Goal: Task Accomplishment & Management: Use online tool/utility

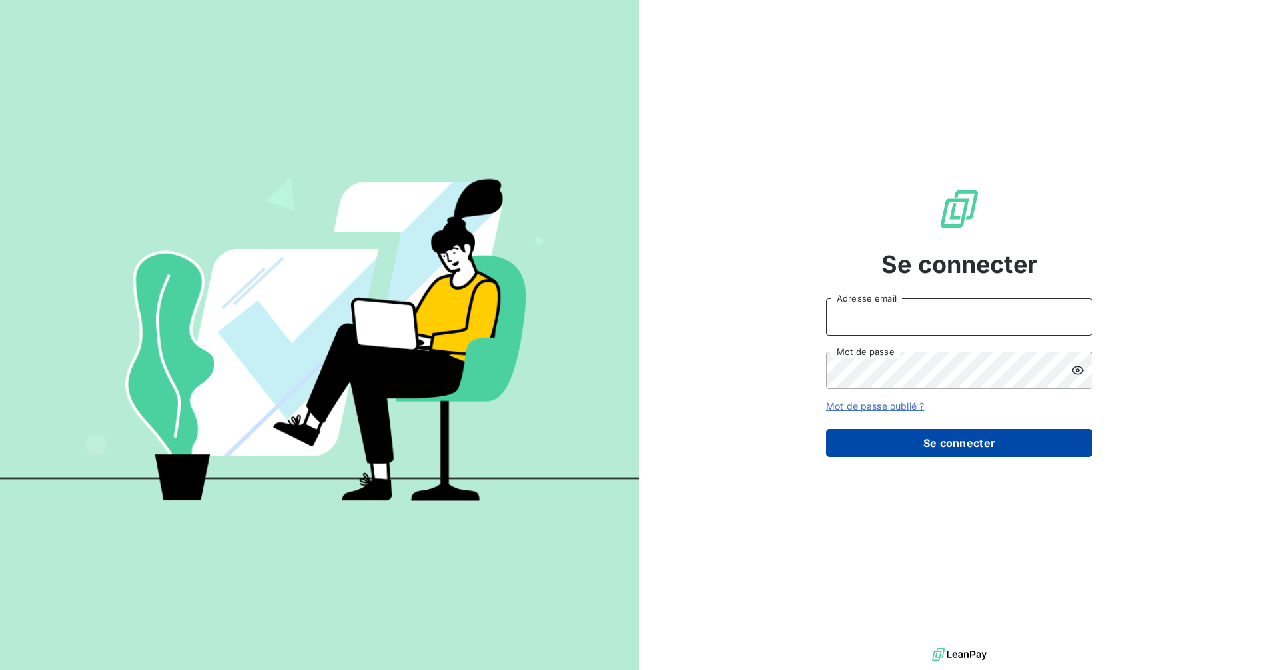
type input "[PERSON_NAME][EMAIL_ADDRESS][DOMAIN_NAME]"
click at [969, 453] on button "Se connecter" at bounding box center [959, 443] width 267 height 28
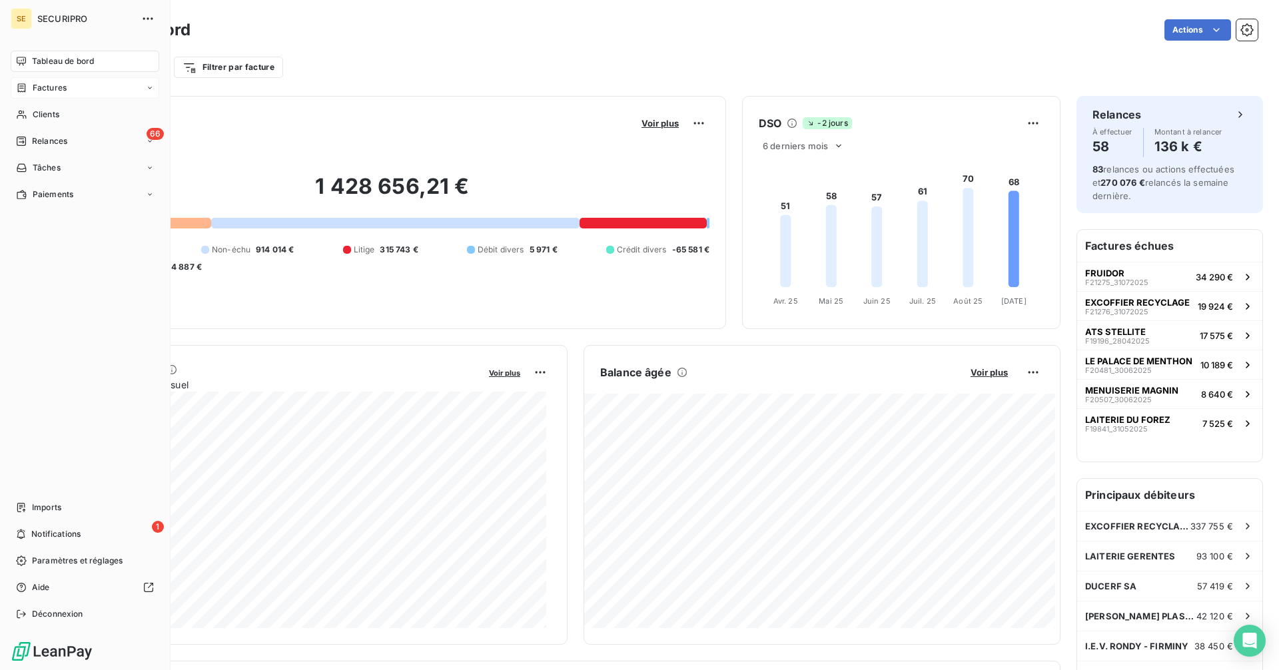
click at [37, 83] on span "Factures" at bounding box center [50, 88] width 34 height 12
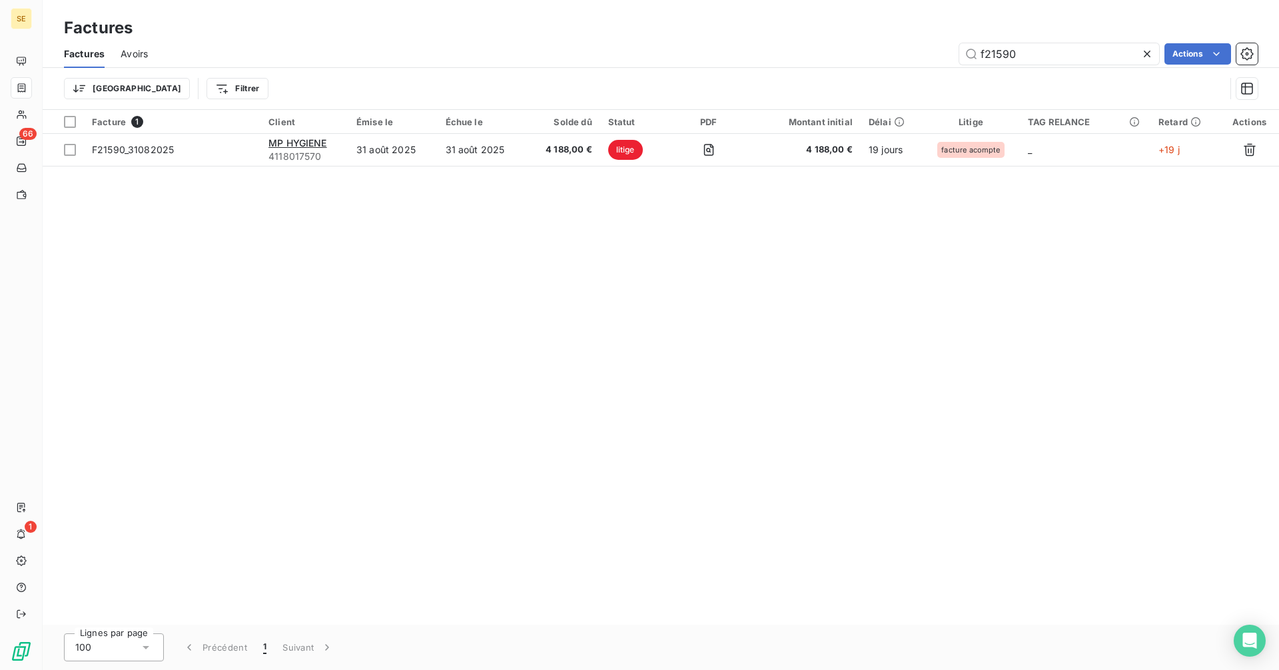
type input "f21590"
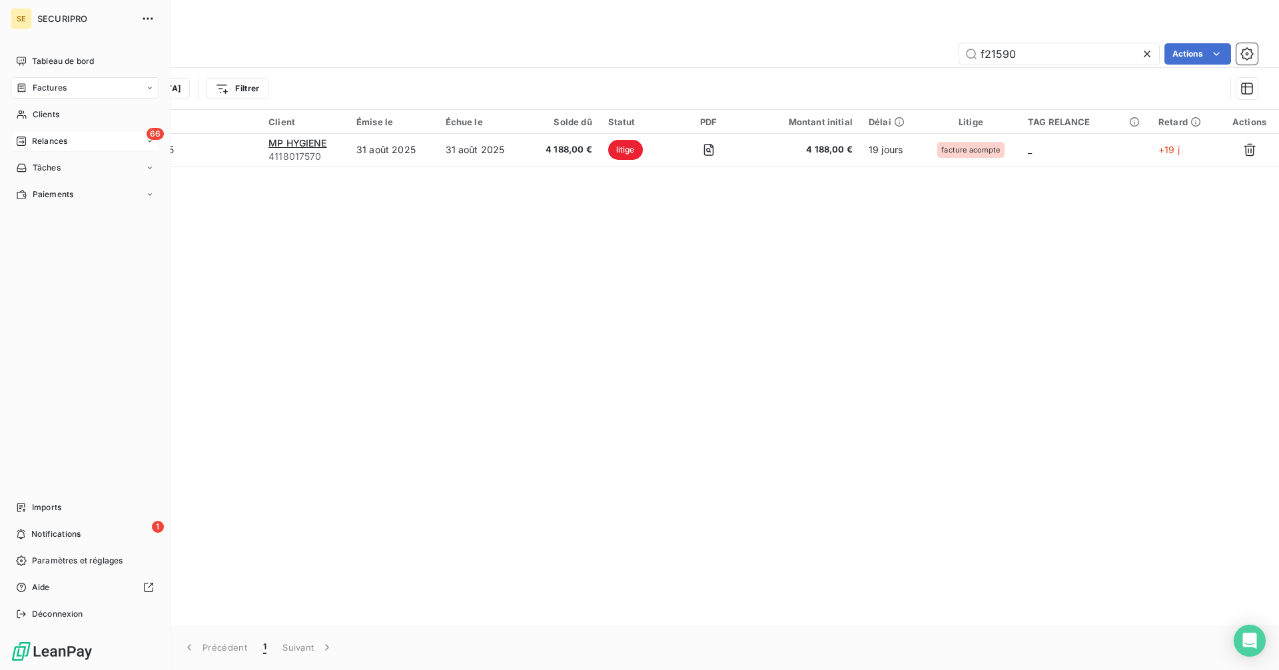
click at [33, 143] on span "Relances" at bounding box center [49, 141] width 35 height 12
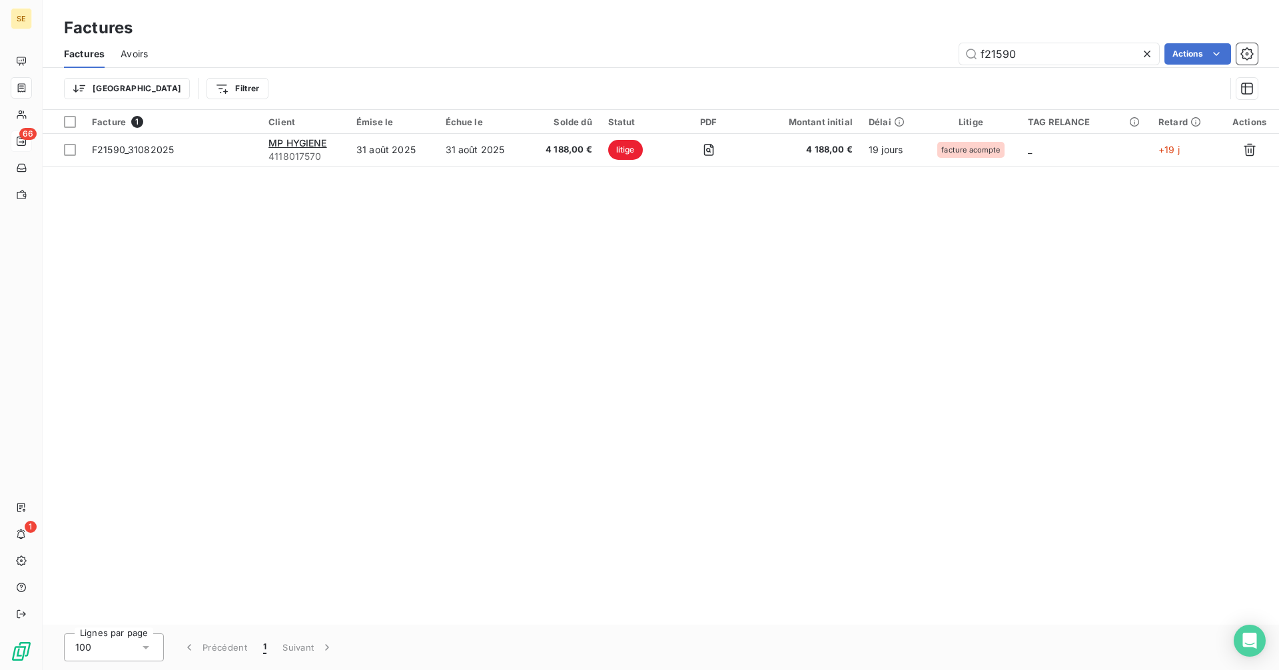
click at [1145, 54] on icon at bounding box center [1147, 53] width 13 height 13
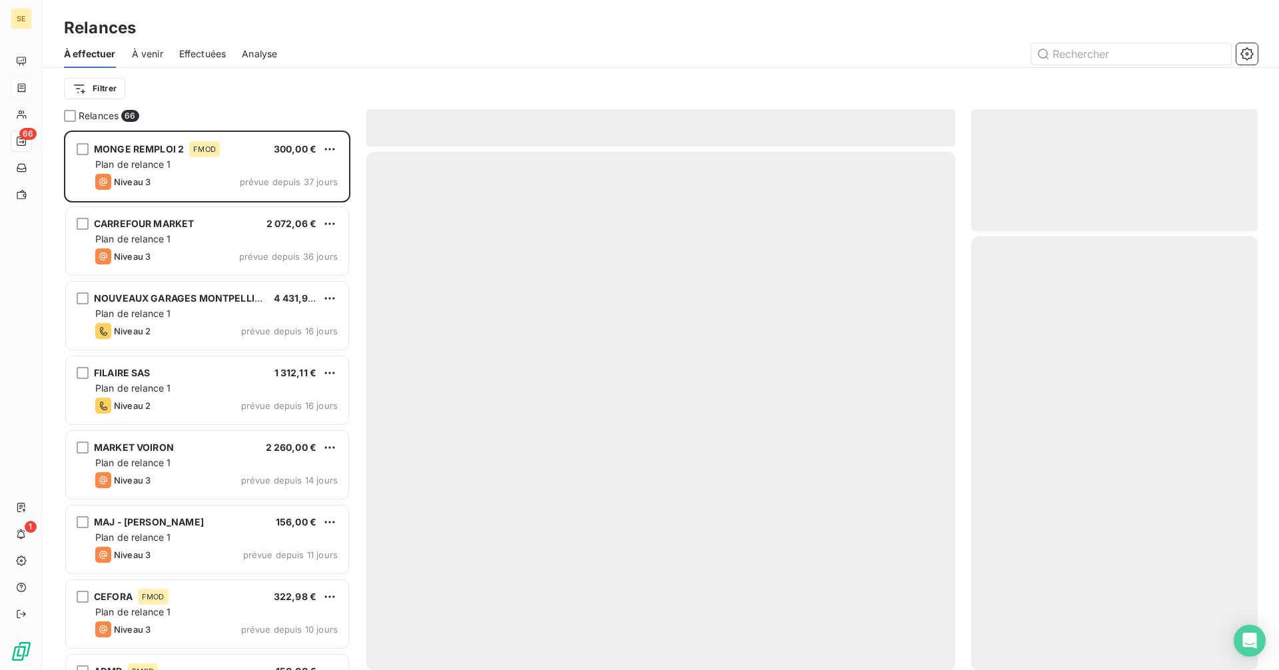
scroll to position [530, 277]
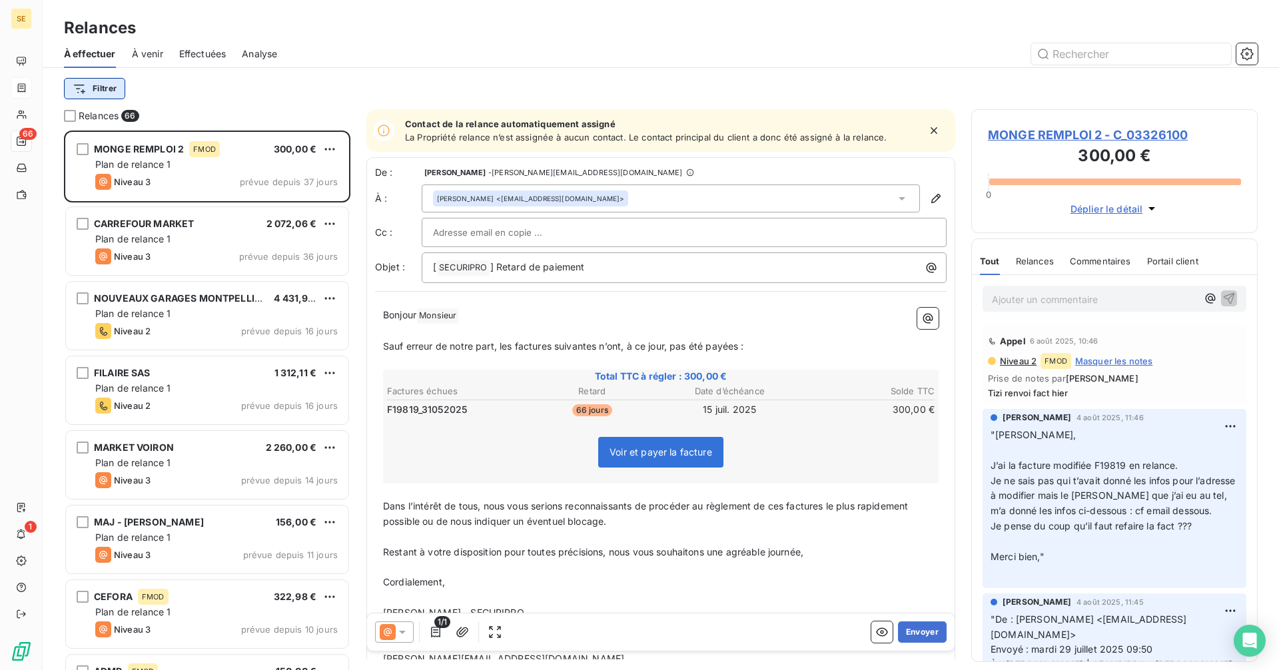
click at [123, 80] on html "SE 66 1 Relances À effectuer À venir Effectuées Analyse Filtrer Relances 66 MON…" at bounding box center [639, 335] width 1279 height 670
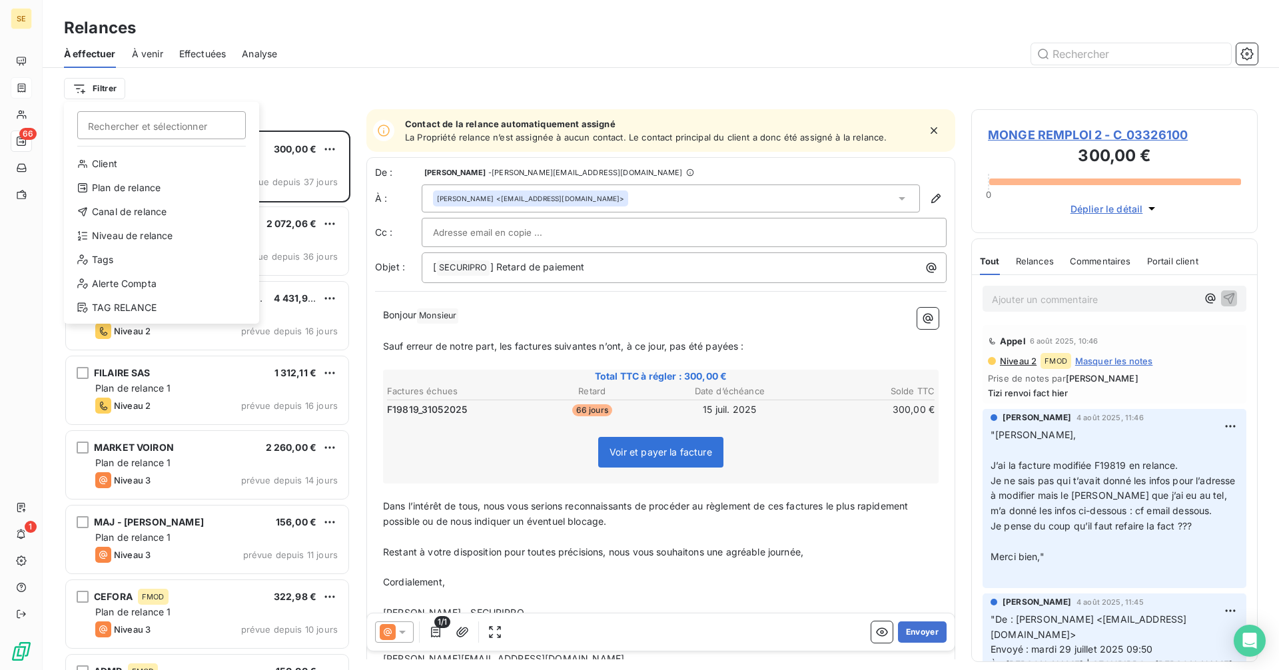
click at [135, 223] on div "Client Plan de relance Canal de relance Niveau de relance Tags Alerte Compta TA…" at bounding box center [161, 238] width 185 height 171
click at [135, 237] on div "Niveau de relance" at bounding box center [161, 235] width 185 height 21
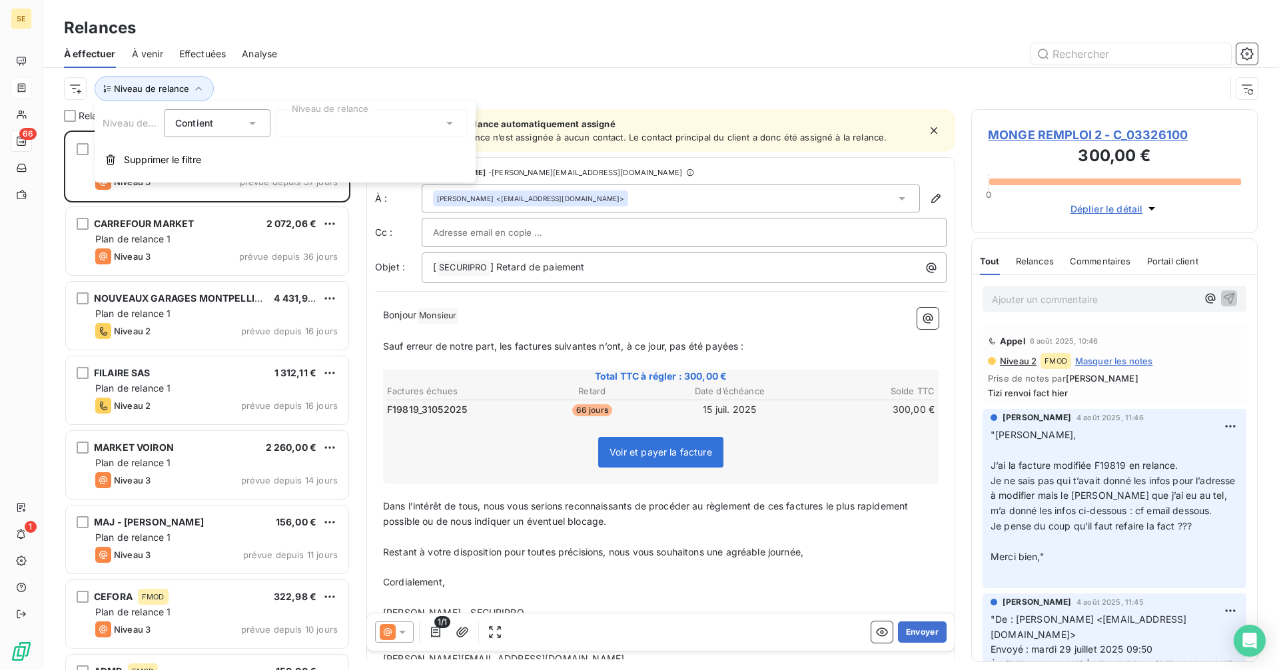
click at [302, 124] on div at bounding box center [372, 123] width 192 height 28
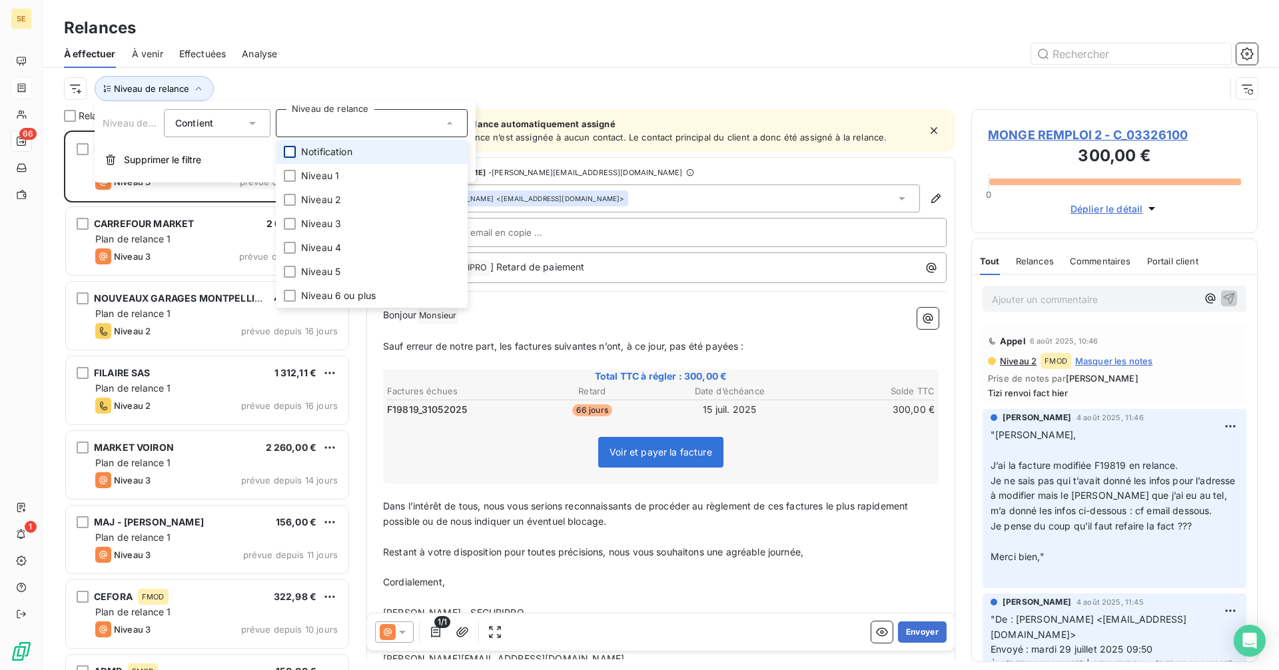
click at [285, 150] on div at bounding box center [290, 152] width 12 height 12
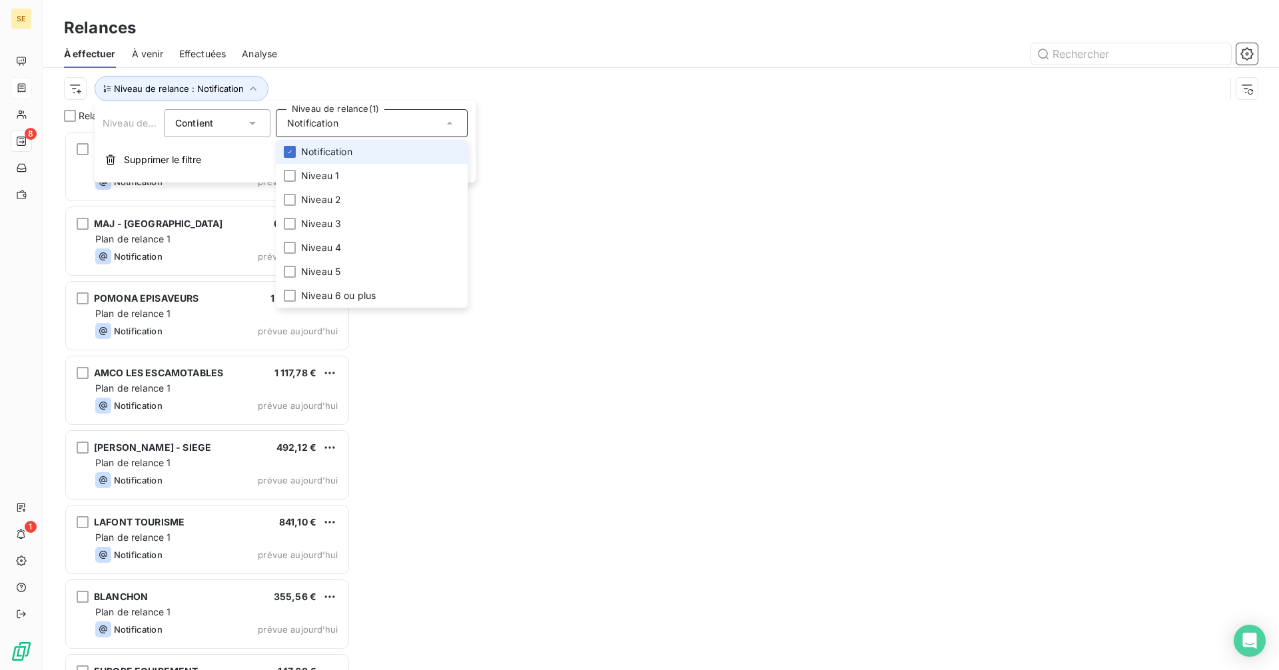
scroll to position [530, 277]
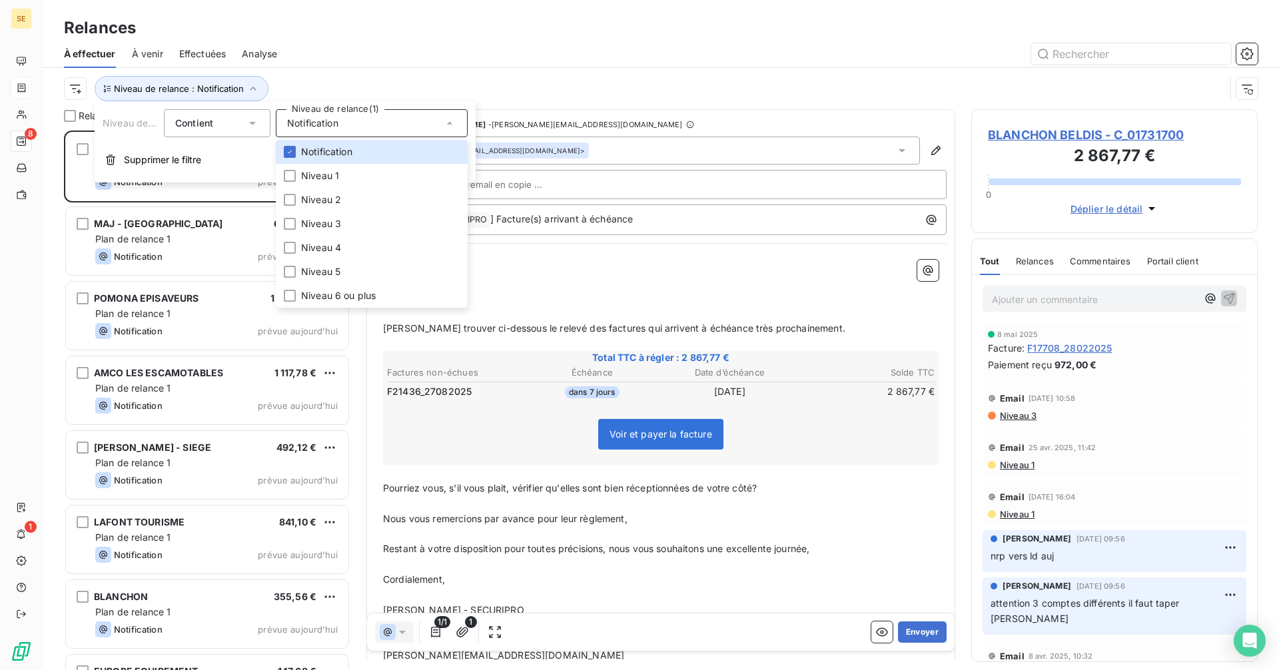
click at [538, 50] on div at bounding box center [775, 53] width 965 height 21
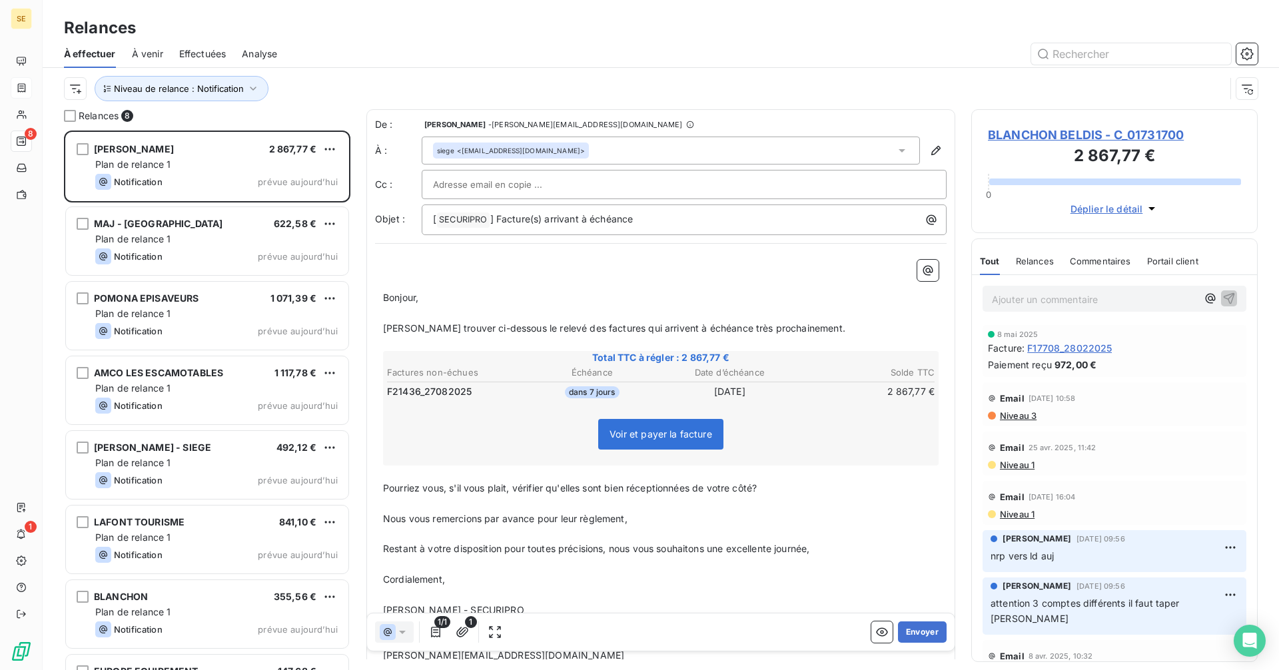
click at [645, 152] on div "siege <[EMAIL_ADDRESS][DOMAIN_NAME]>" at bounding box center [671, 151] width 498 height 28
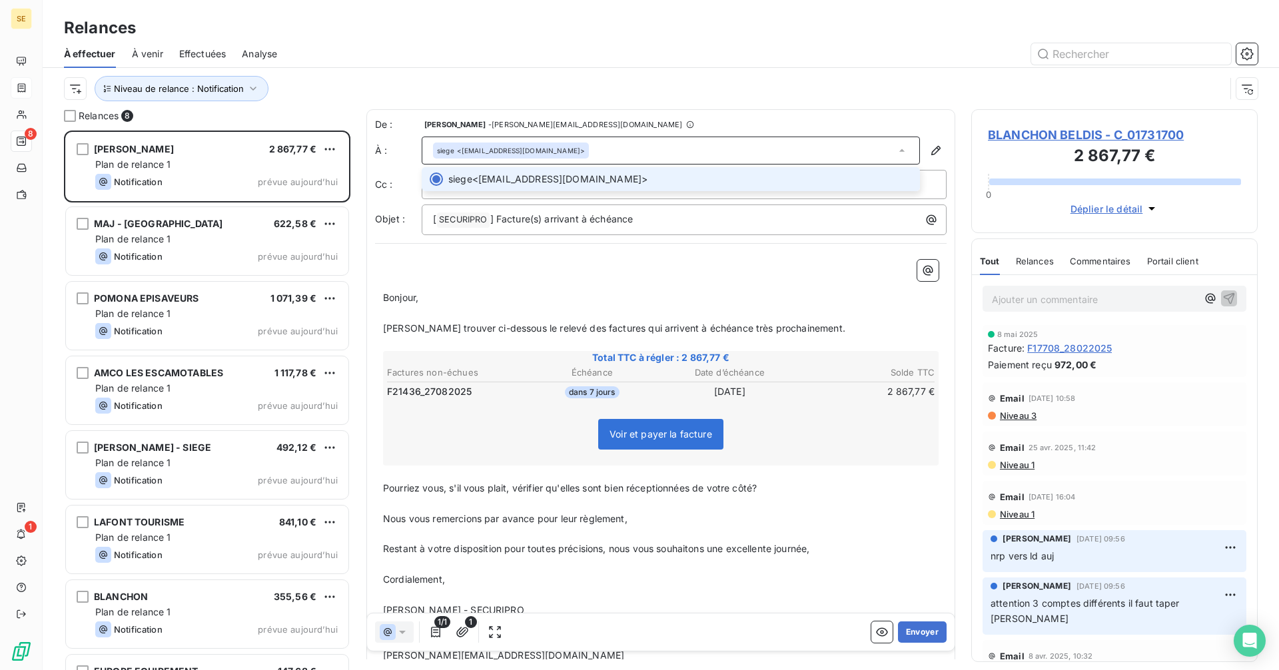
click at [645, 152] on div "siege <[EMAIL_ADDRESS][DOMAIN_NAME]>" at bounding box center [671, 151] width 498 height 28
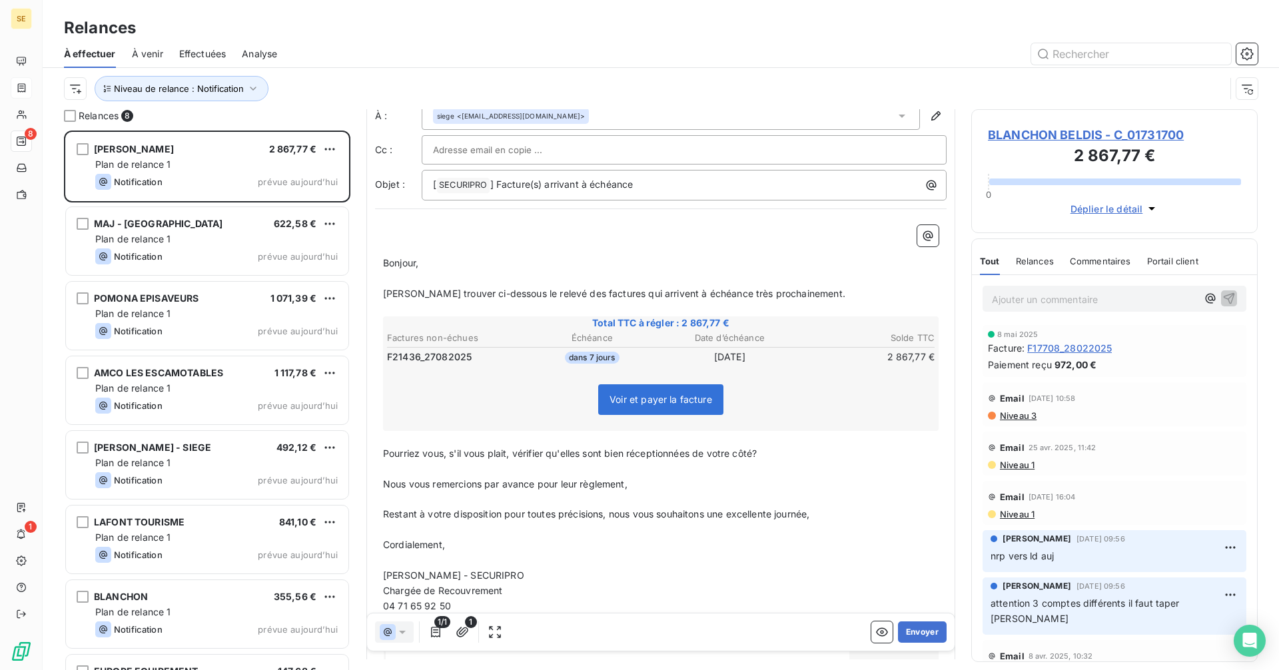
scroll to position [67, 0]
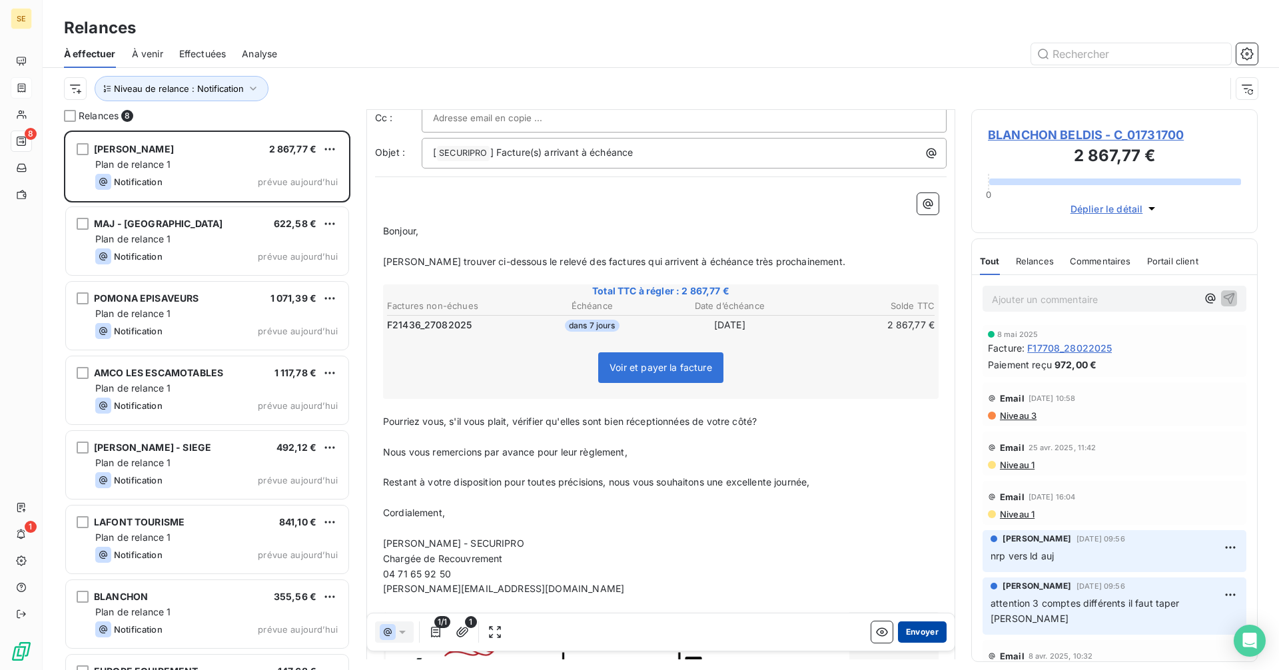
click at [916, 634] on button "Envoyer" at bounding box center [922, 632] width 49 height 21
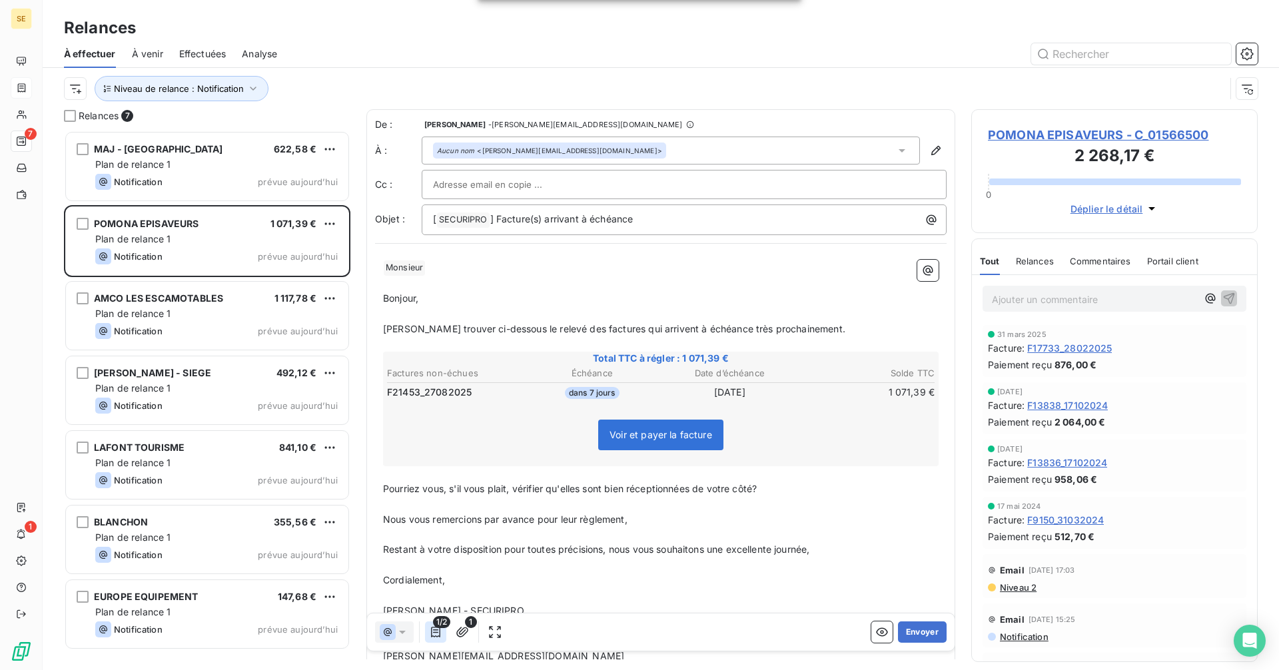
click at [433, 634] on icon "button" at bounding box center [435, 632] width 13 height 13
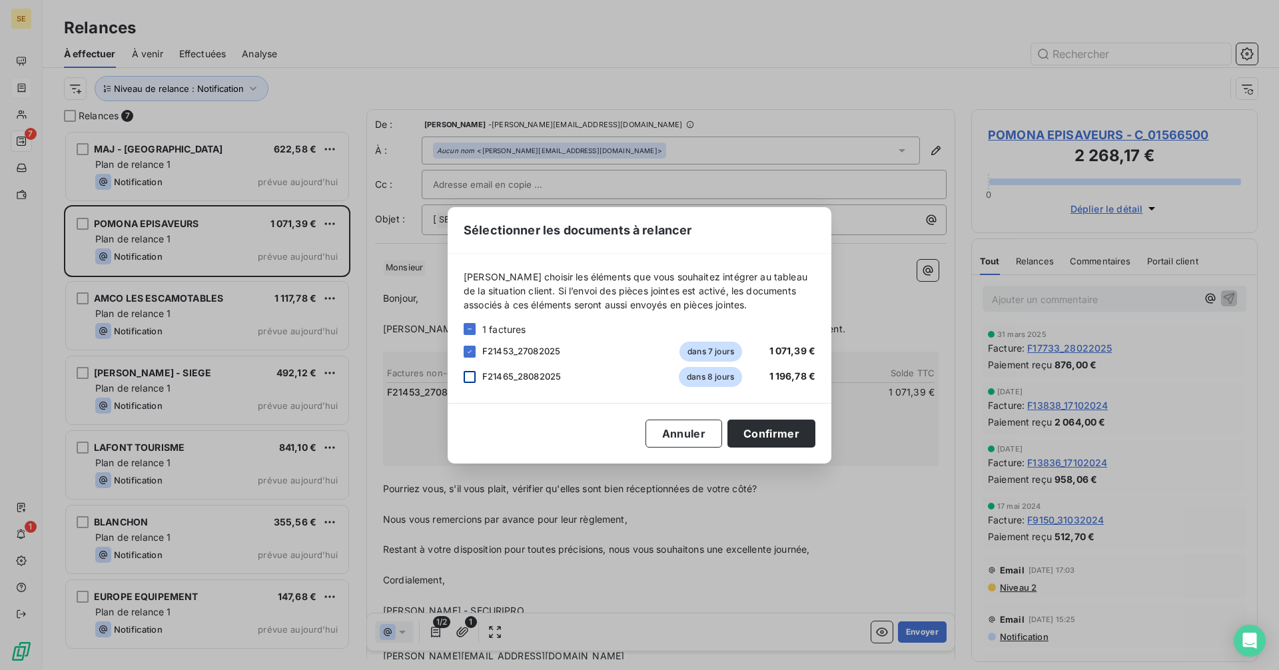
click at [472, 376] on div at bounding box center [470, 377] width 12 height 12
click at [770, 432] on button "Confirmer" at bounding box center [772, 434] width 88 height 28
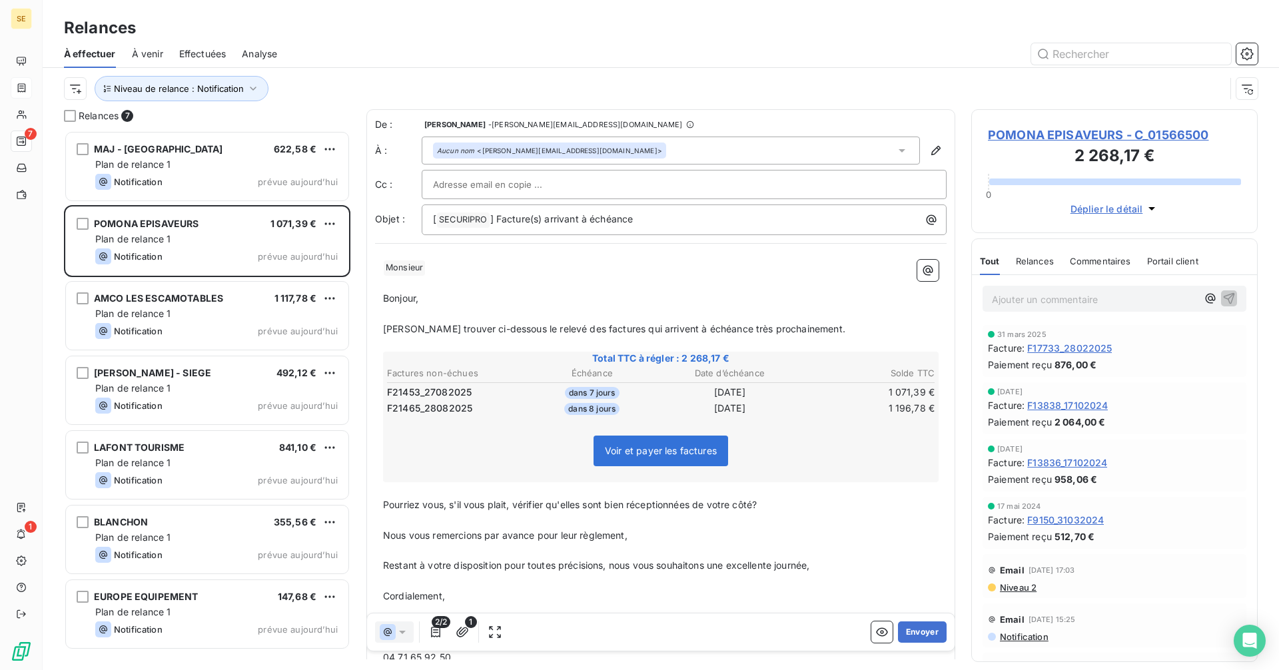
click at [693, 145] on div "Aucun nom <[PERSON_NAME][EMAIL_ADDRESS][DOMAIN_NAME]>" at bounding box center [671, 151] width 498 height 28
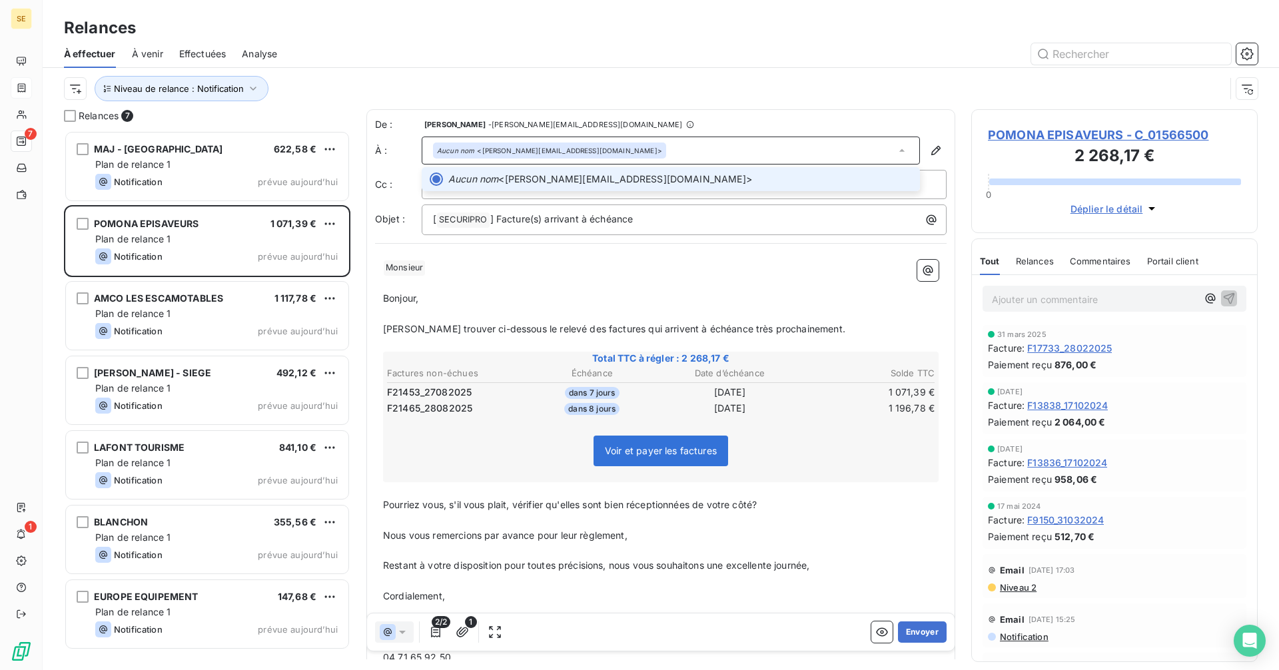
click at [693, 145] on div "Aucun nom <[PERSON_NAME][EMAIL_ADDRESS][DOMAIN_NAME]>" at bounding box center [671, 151] width 498 height 28
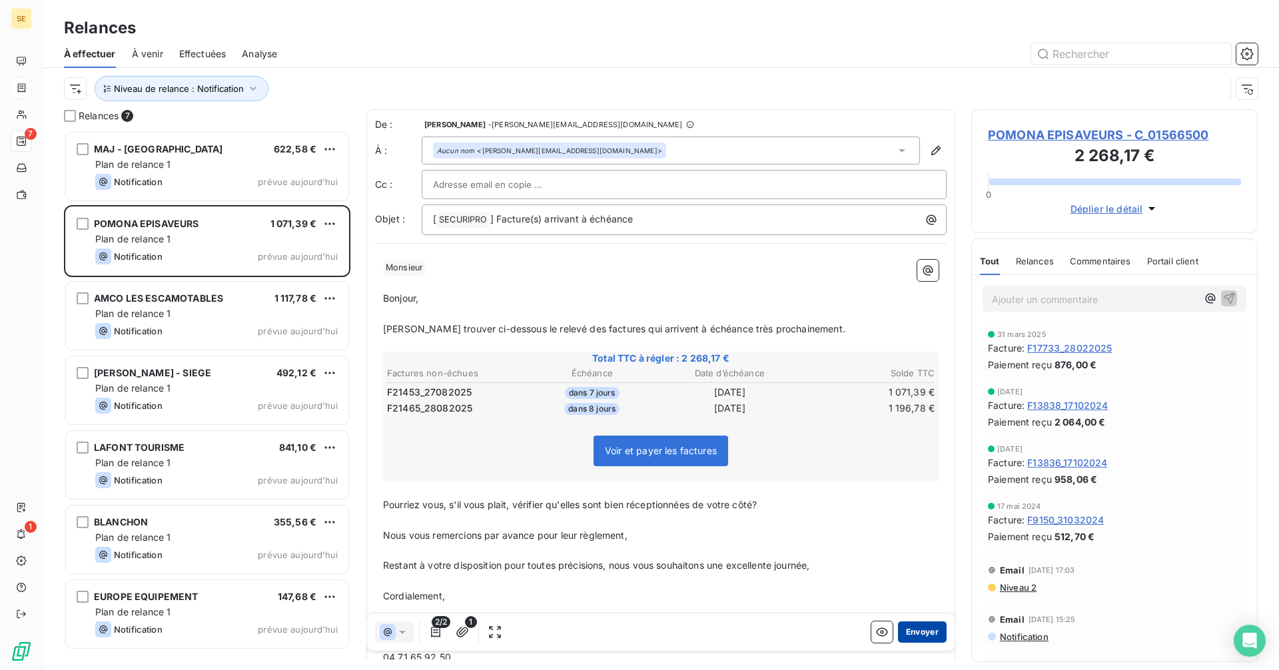
click at [908, 634] on button "Envoyer" at bounding box center [922, 632] width 49 height 21
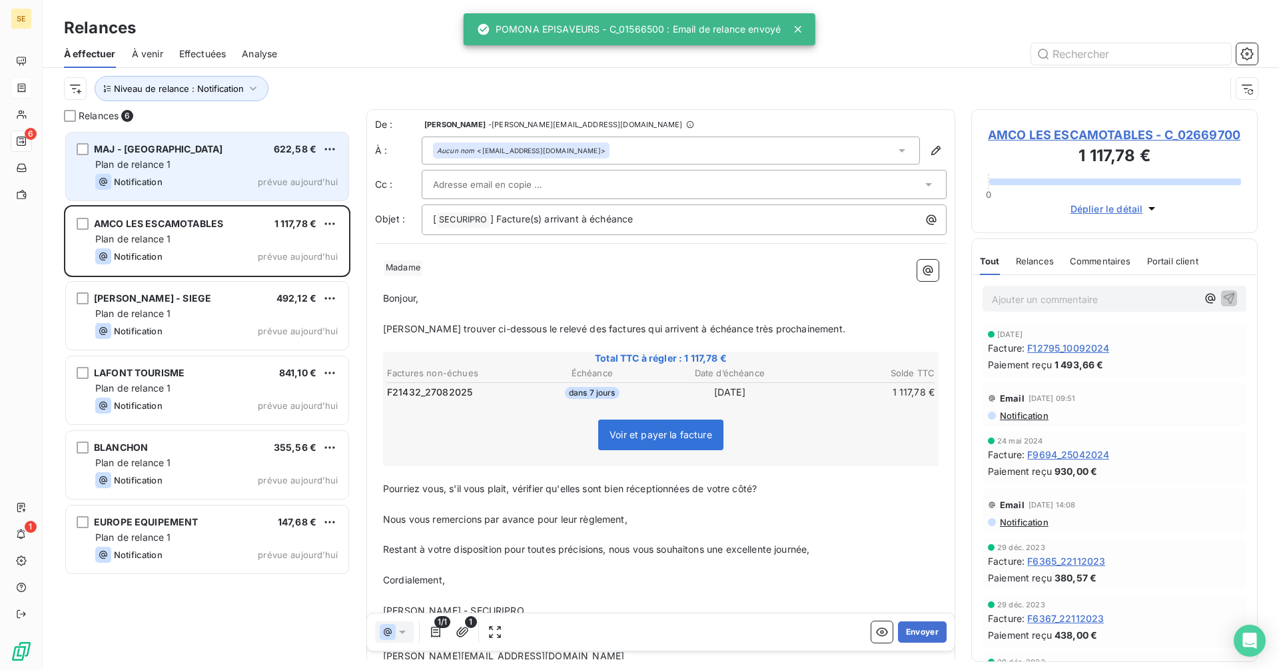
click at [220, 157] on div "MAJ - [GEOGRAPHIC_DATA] 622,58 € Plan de relance 1 Notification prévue [DATE]" at bounding box center [207, 167] width 283 height 68
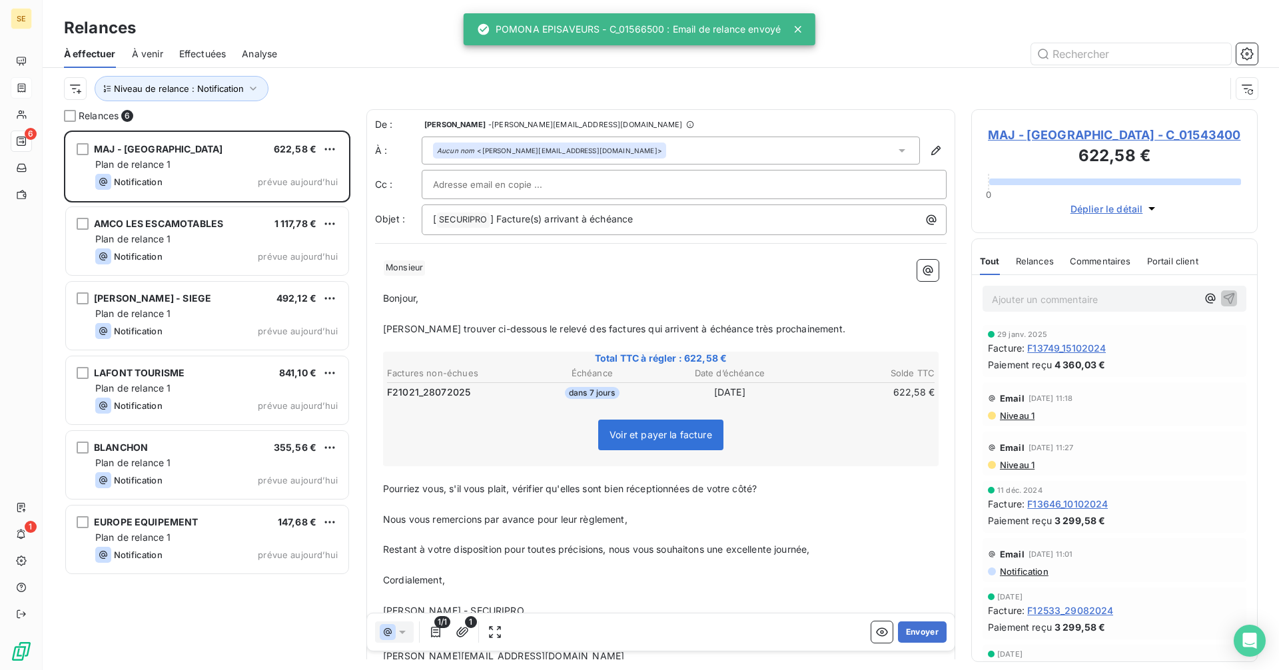
click at [604, 157] on div "Aucun nom <[PERSON_NAME][EMAIL_ADDRESS][DOMAIN_NAME]>" at bounding box center [671, 151] width 498 height 28
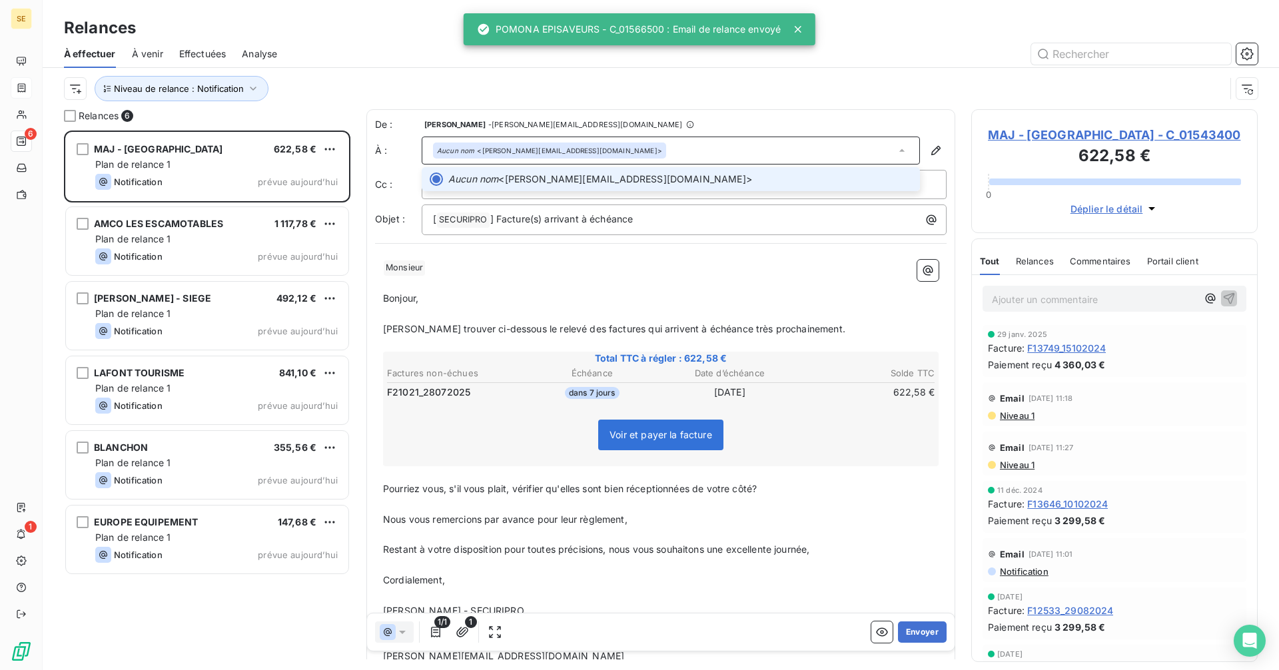
click at [604, 157] on div "Aucun nom <[PERSON_NAME][EMAIL_ADDRESS][DOMAIN_NAME]>" at bounding box center [671, 151] width 498 height 28
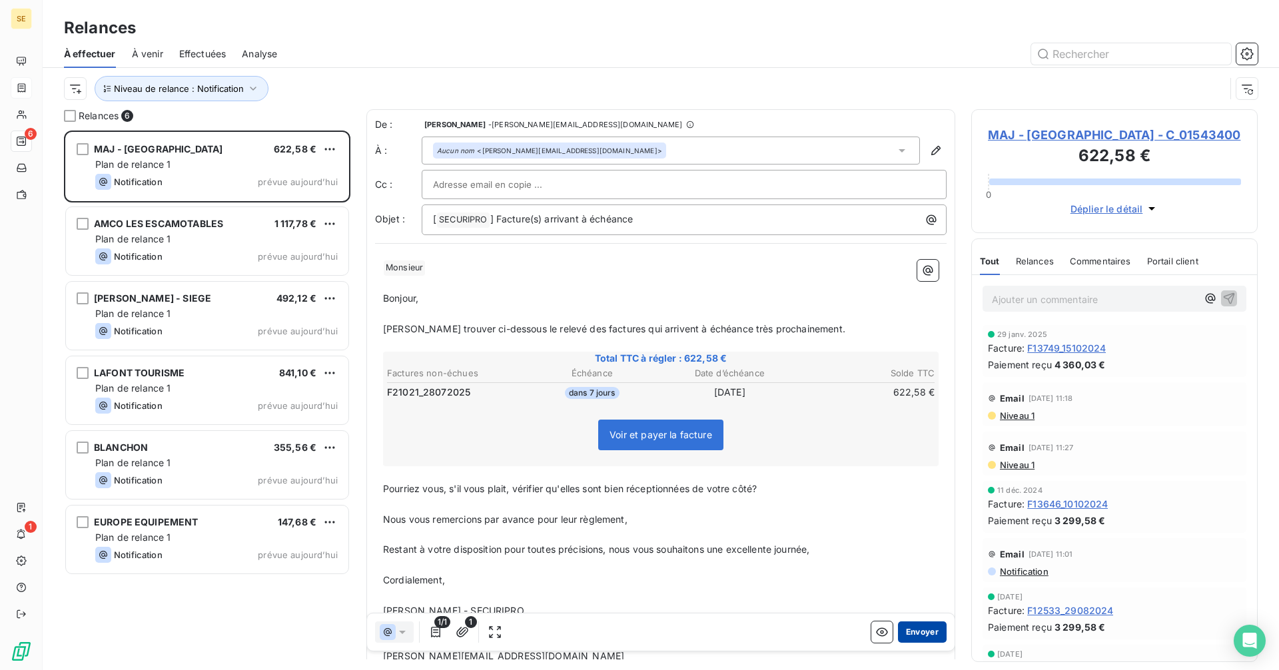
click at [931, 631] on button "Envoyer" at bounding box center [922, 632] width 49 height 21
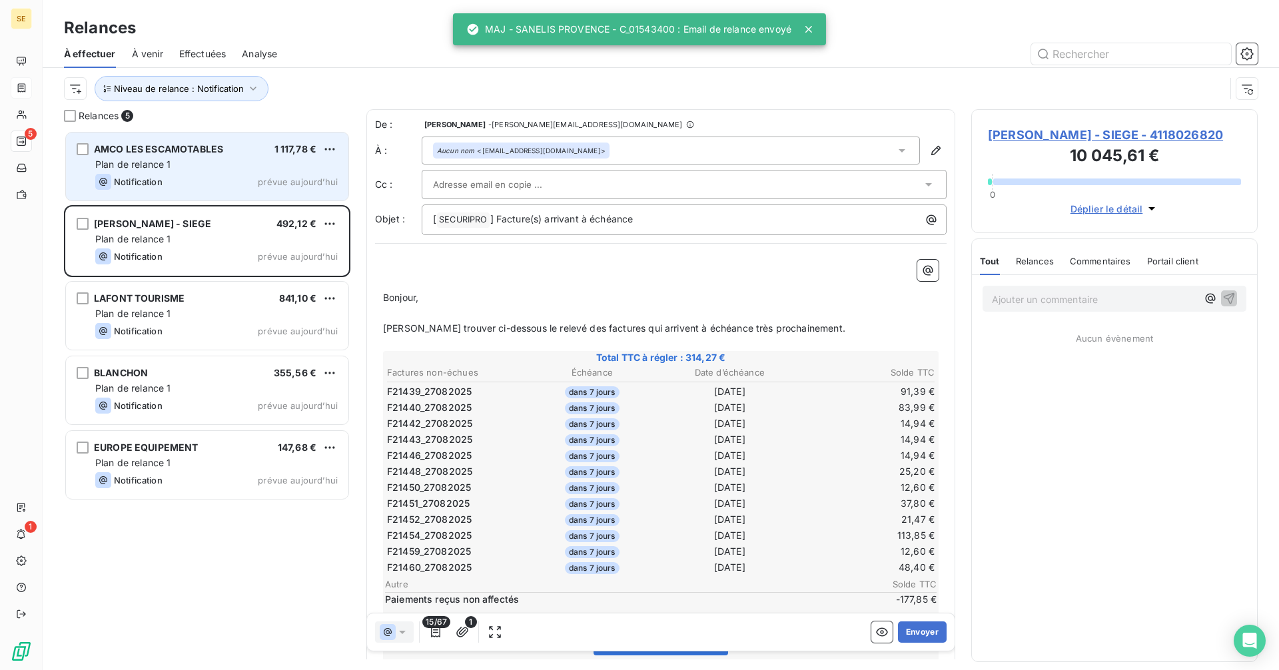
click at [180, 166] on div "Plan de relance 1" at bounding box center [216, 164] width 243 height 13
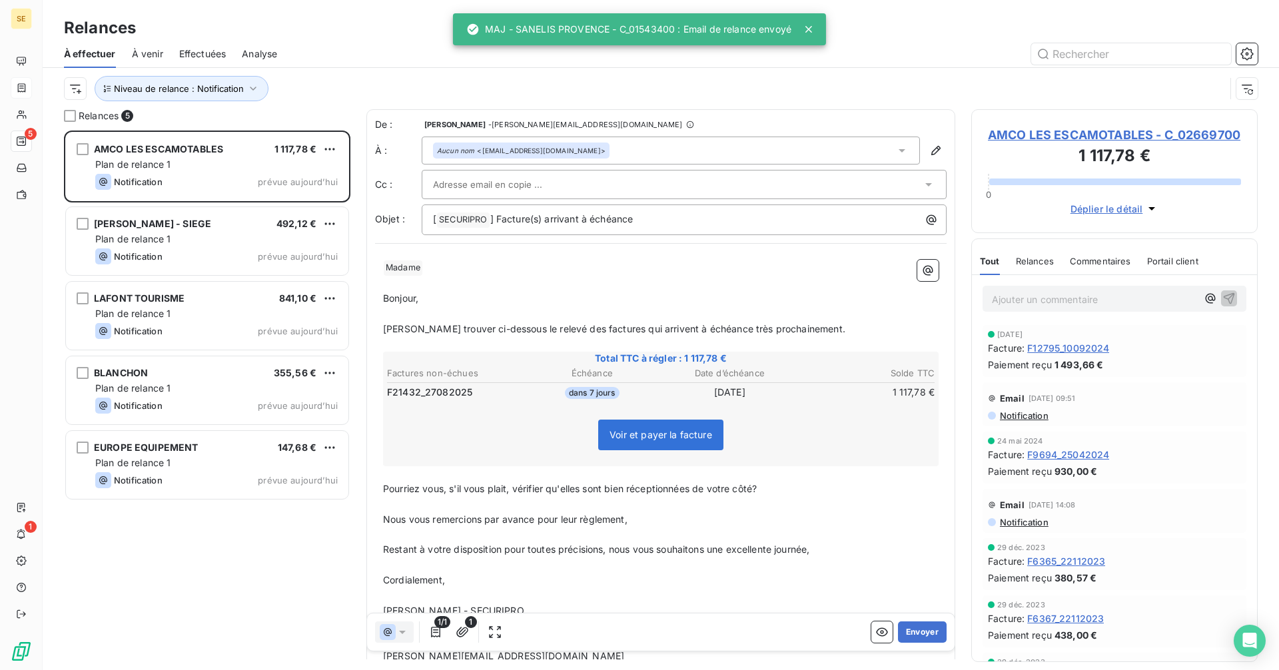
click at [638, 144] on div "Aucun nom <[EMAIL_ADDRESS][DOMAIN_NAME]>" at bounding box center [671, 151] width 498 height 28
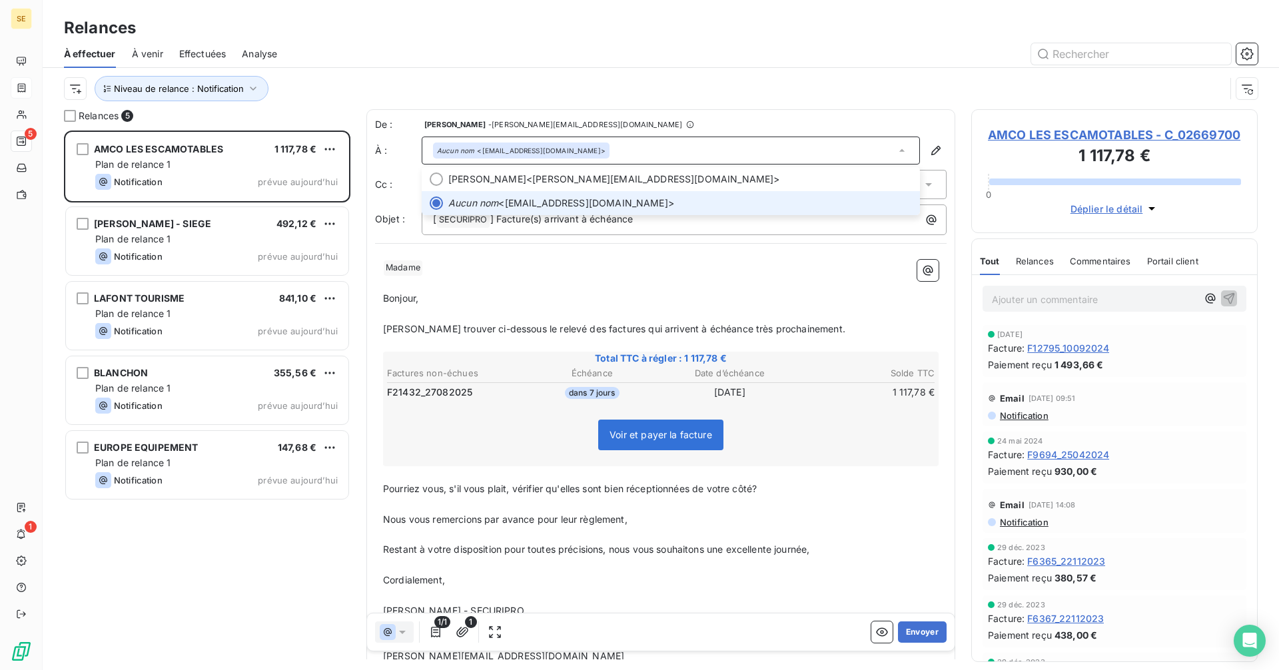
click at [638, 144] on div "Aucun nom <[EMAIL_ADDRESS][DOMAIN_NAME]>" at bounding box center [671, 151] width 498 height 28
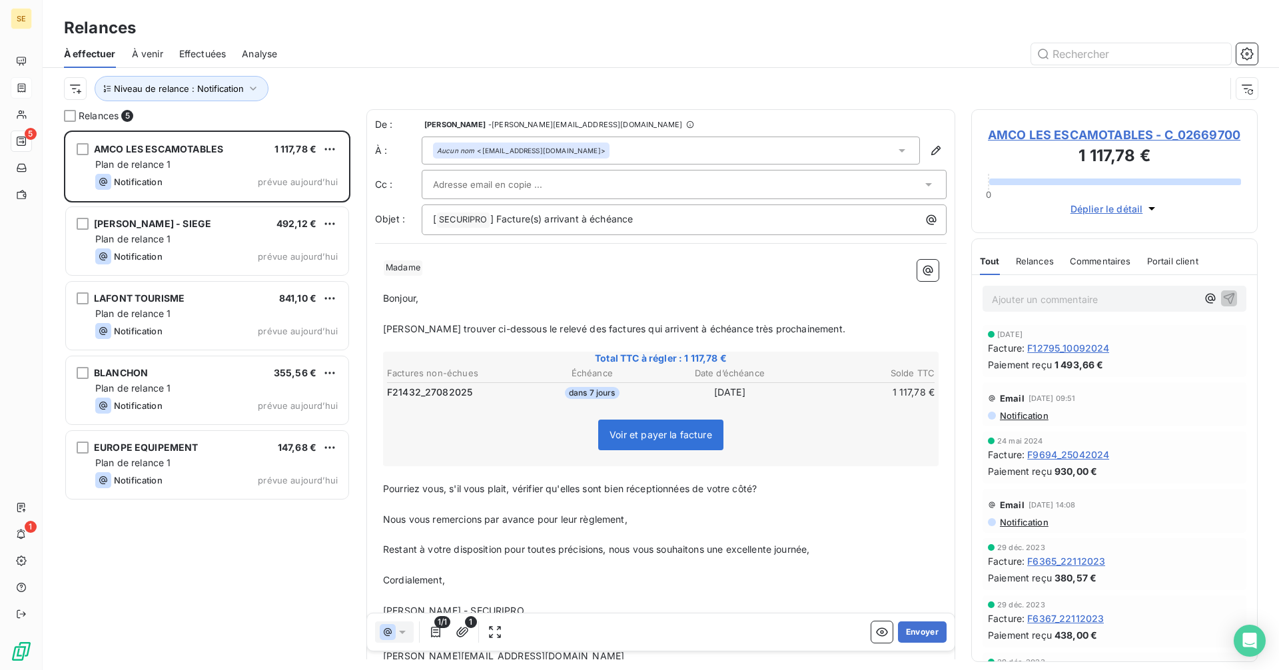
click at [638, 144] on div "Aucun nom <[EMAIL_ADDRESS][DOMAIN_NAME]>" at bounding box center [671, 151] width 498 height 28
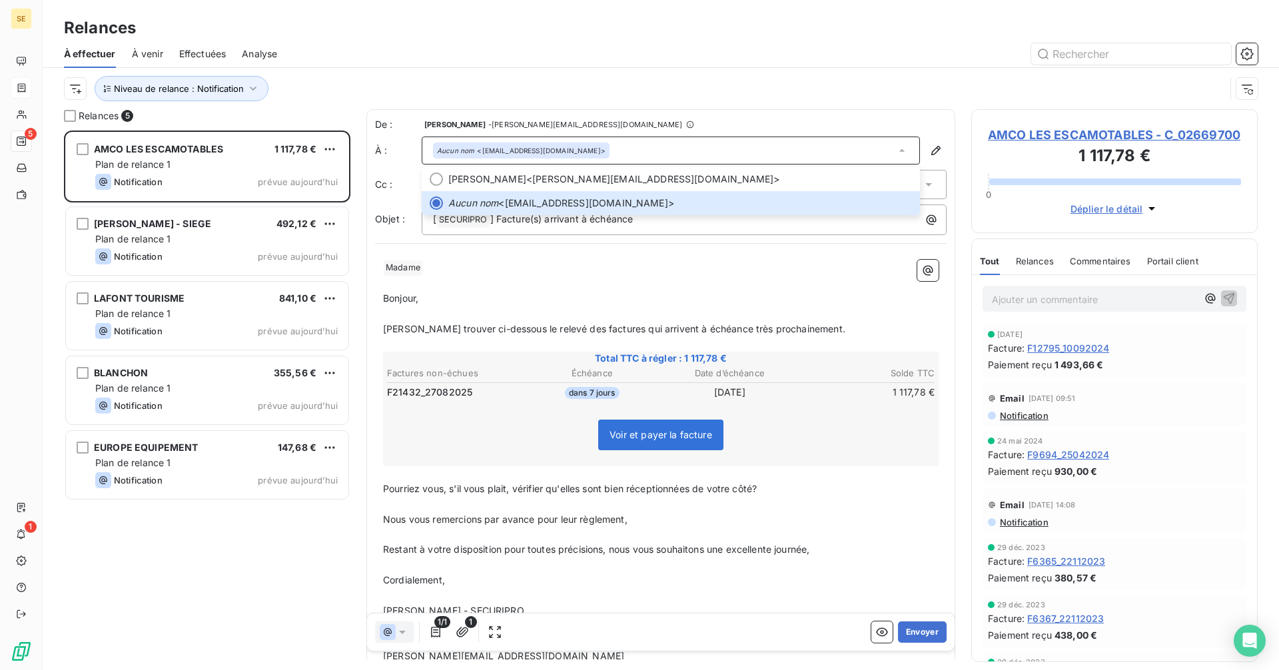
click at [1031, 421] on span "Notification" at bounding box center [1024, 415] width 50 height 11
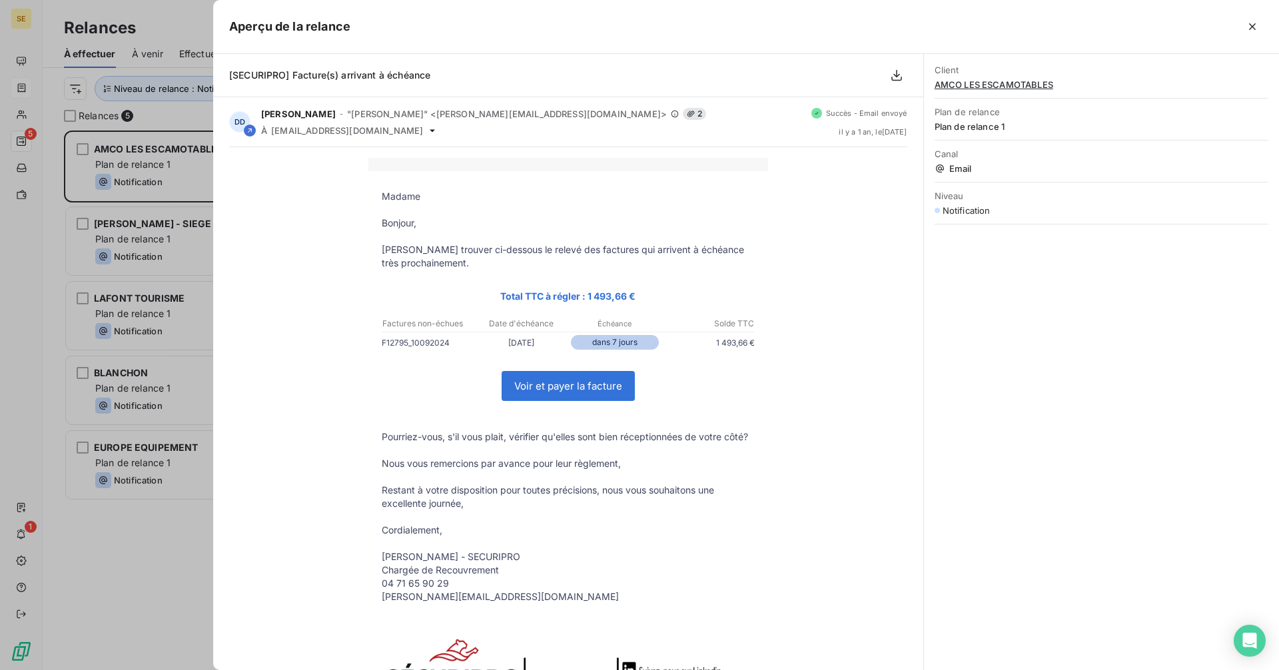
click at [202, 310] on div at bounding box center [639, 335] width 1279 height 670
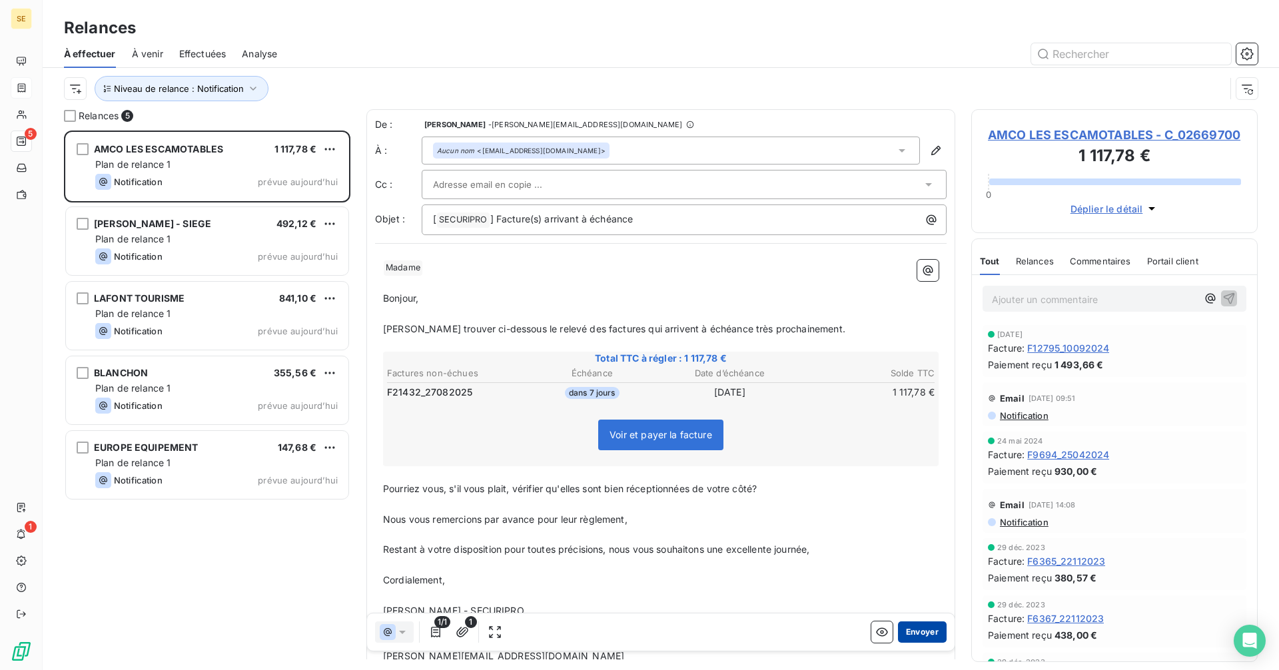
click at [928, 638] on button "Envoyer" at bounding box center [922, 632] width 49 height 21
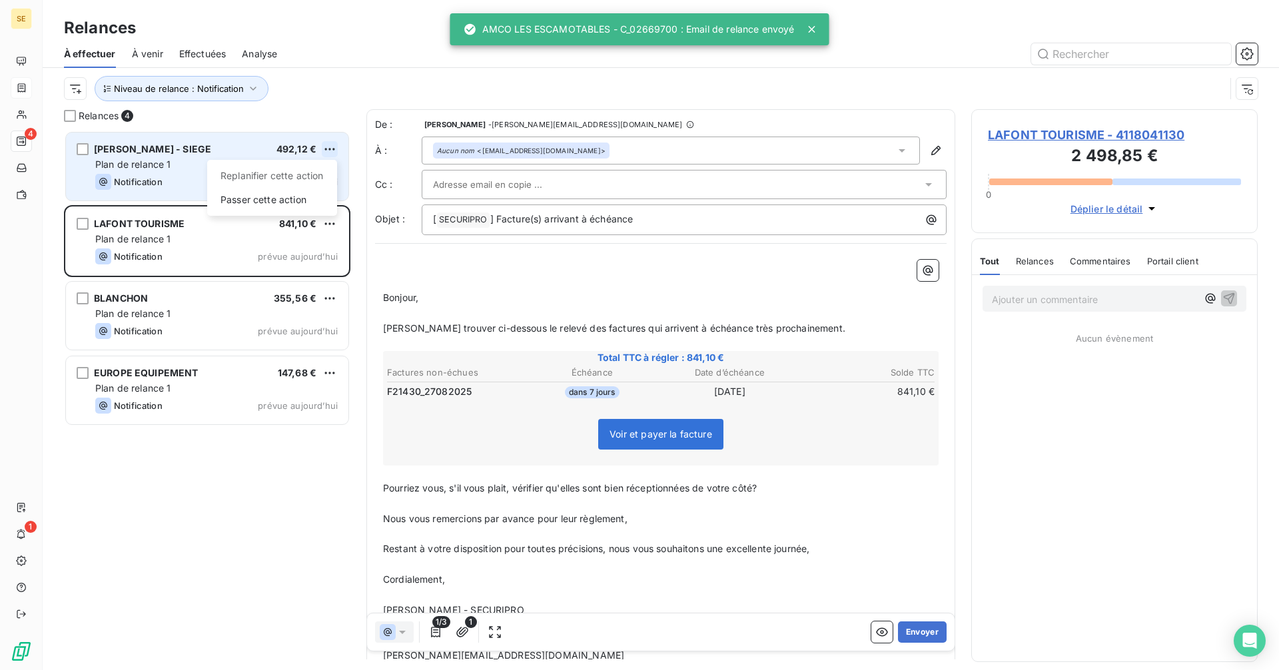
click at [329, 146] on html "SE 4 1 Relances À effectuer À venir Effectuées Analyse Niveau de relance : Noti…" at bounding box center [639, 335] width 1279 height 670
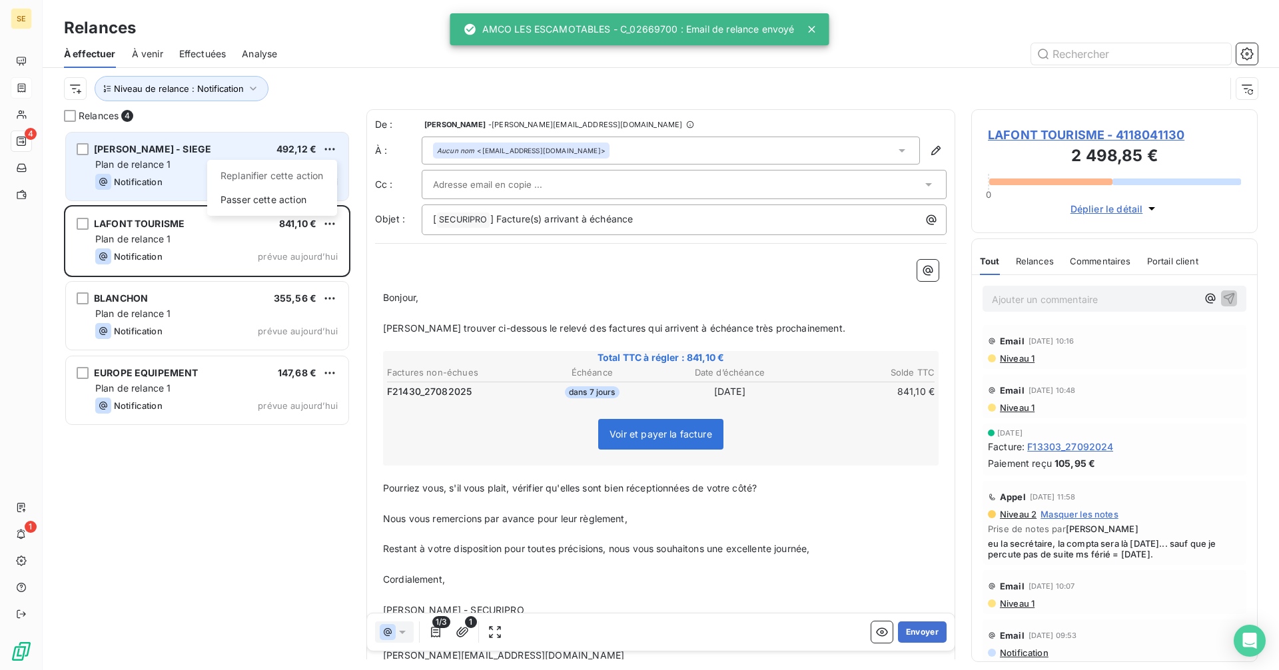
click at [212, 160] on div "Replanifier cette action Passer cette action" at bounding box center [272, 188] width 130 height 56
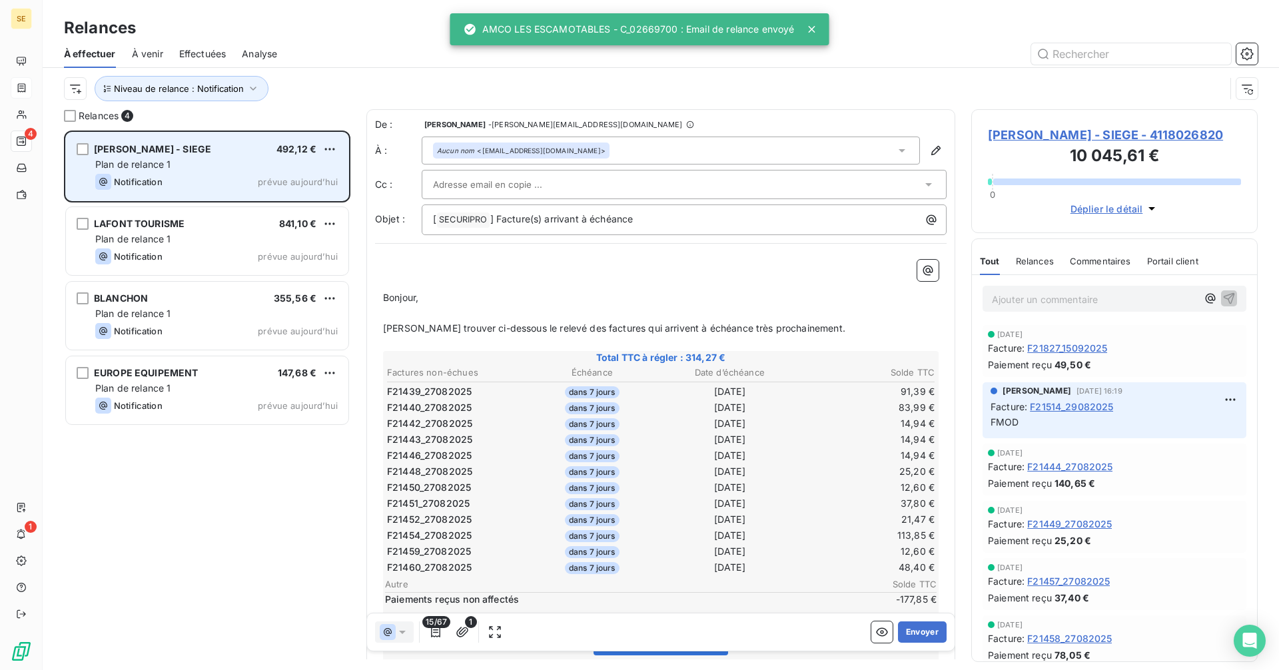
click at [332, 145] on html "SE 4 1 Relances À effectuer À venir Effectuées Analyse Niveau de relance : Noti…" at bounding box center [639, 335] width 1279 height 670
click at [330, 147] on html "SE 4 1 Relances À effectuer À venir Effectuées Analyse Niveau de relance : Noti…" at bounding box center [639, 335] width 1279 height 670
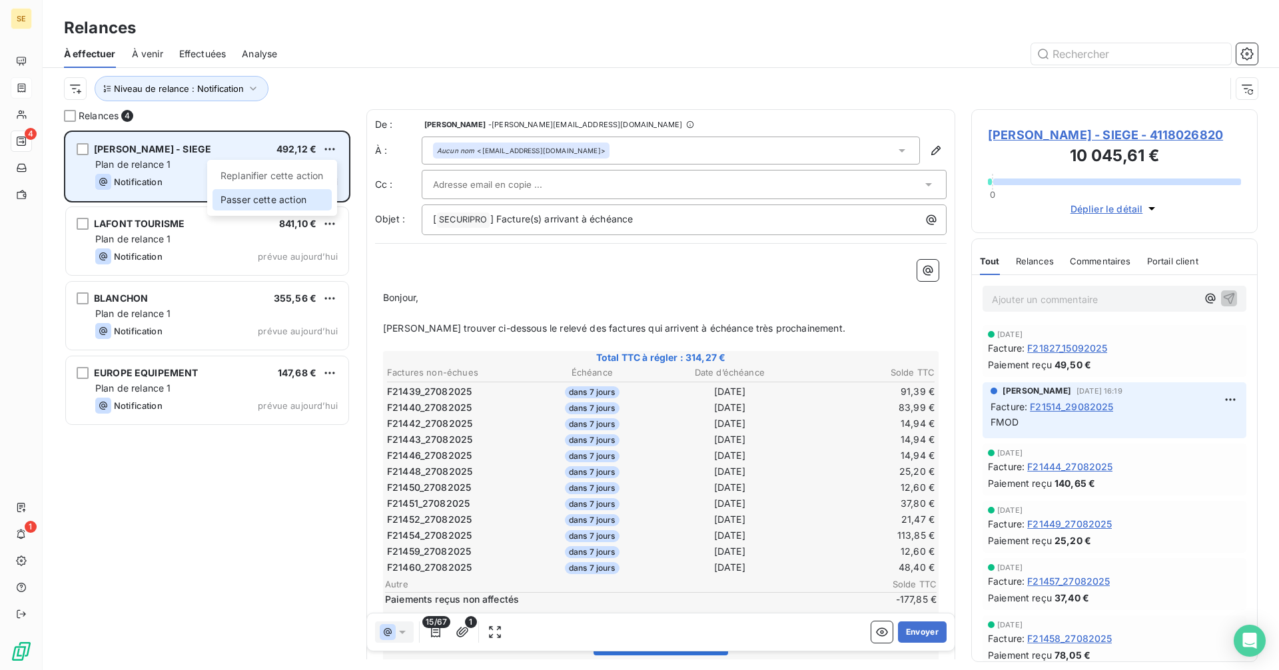
click at [278, 192] on div "Passer cette action" at bounding box center [272, 199] width 119 height 21
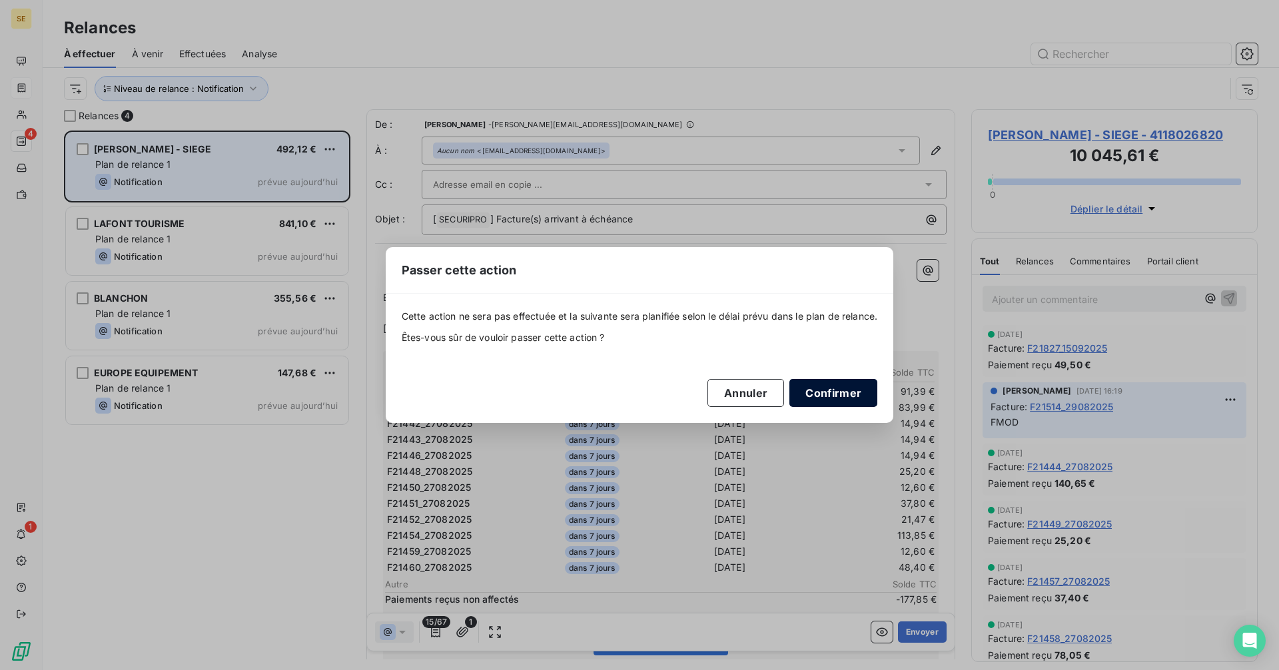
click at [830, 400] on button "Confirmer" at bounding box center [834, 393] width 88 height 28
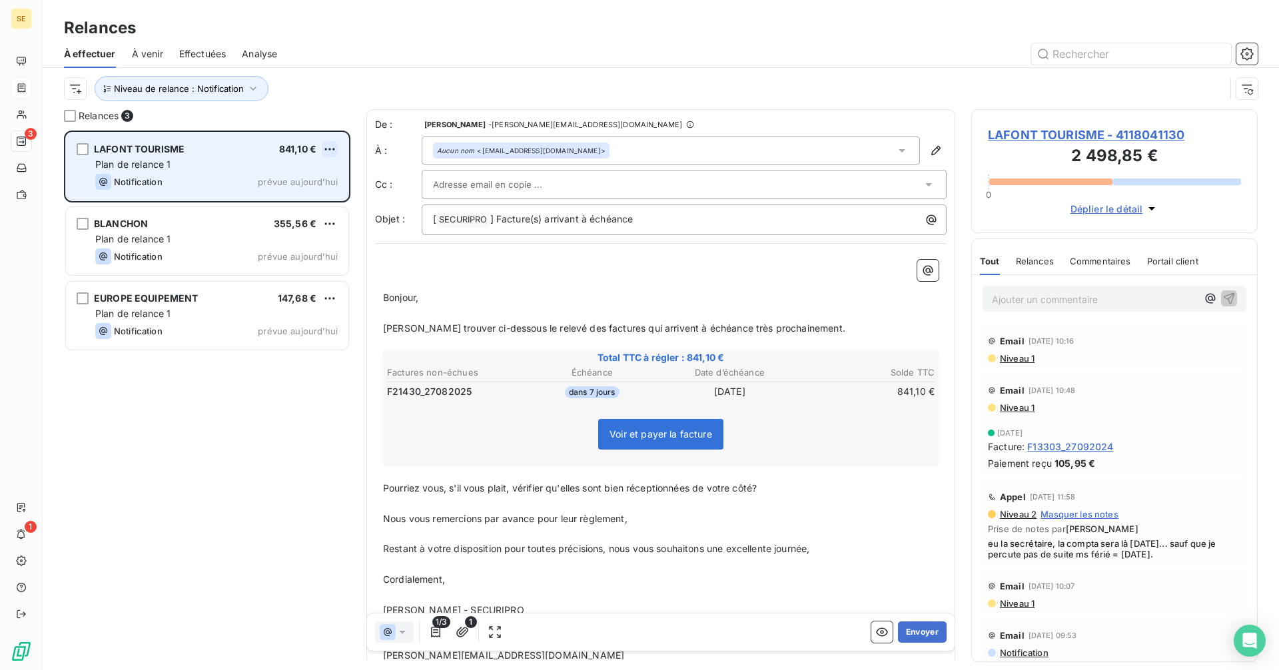
click at [327, 148] on html "SE 3 1 Relances À effectuer À venir Effectuées Analyse Niveau de relance : Noti…" at bounding box center [639, 335] width 1279 height 670
click at [297, 195] on div "Passer cette action" at bounding box center [272, 199] width 119 height 21
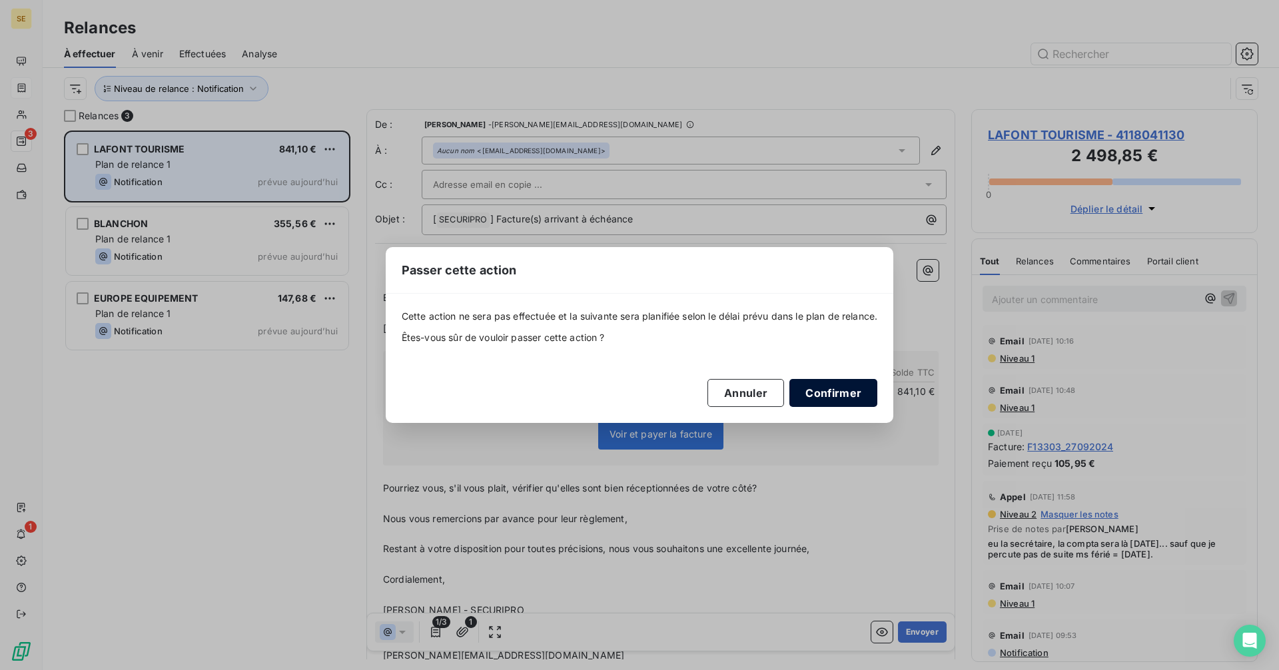
click at [838, 386] on button "Confirmer" at bounding box center [834, 393] width 88 height 28
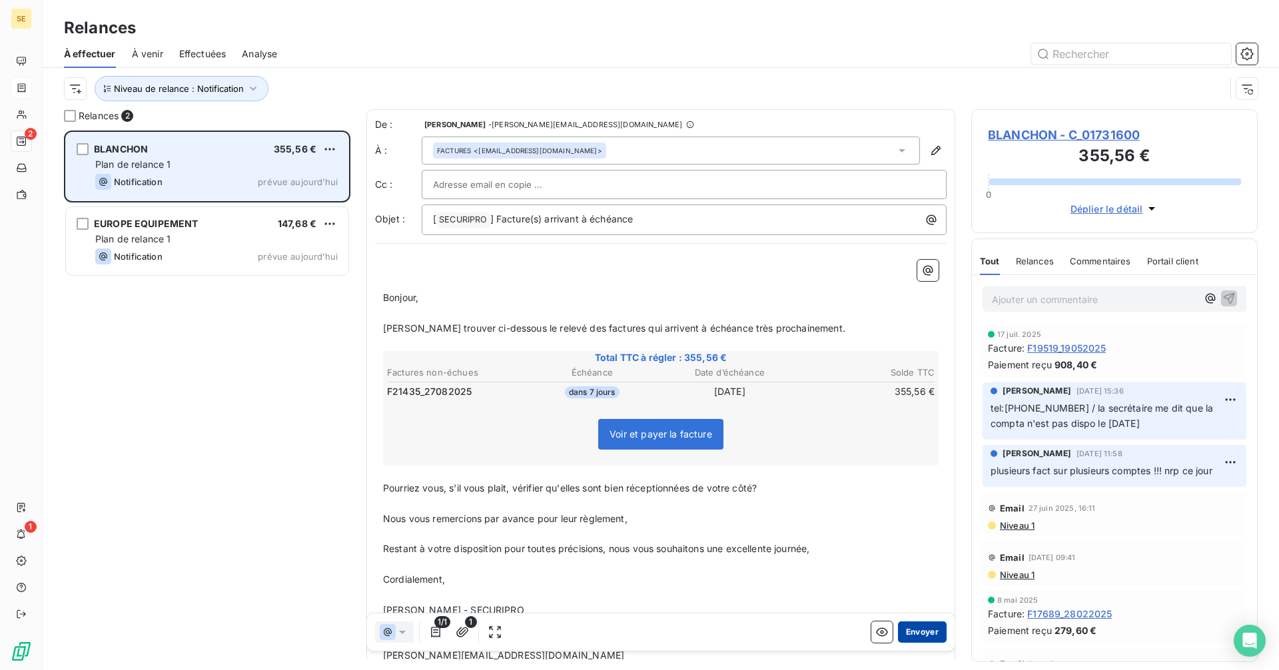
click at [912, 635] on button "Envoyer" at bounding box center [922, 632] width 49 height 21
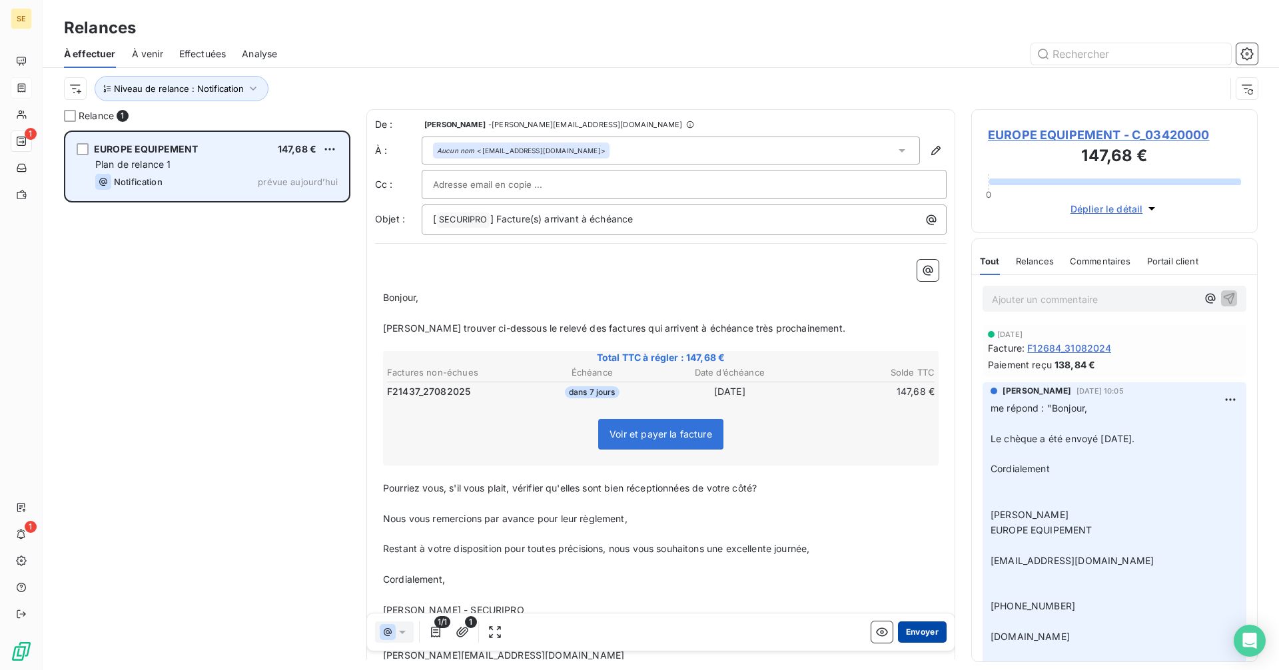
click at [912, 635] on button "Envoyer" at bounding box center [922, 632] width 49 height 21
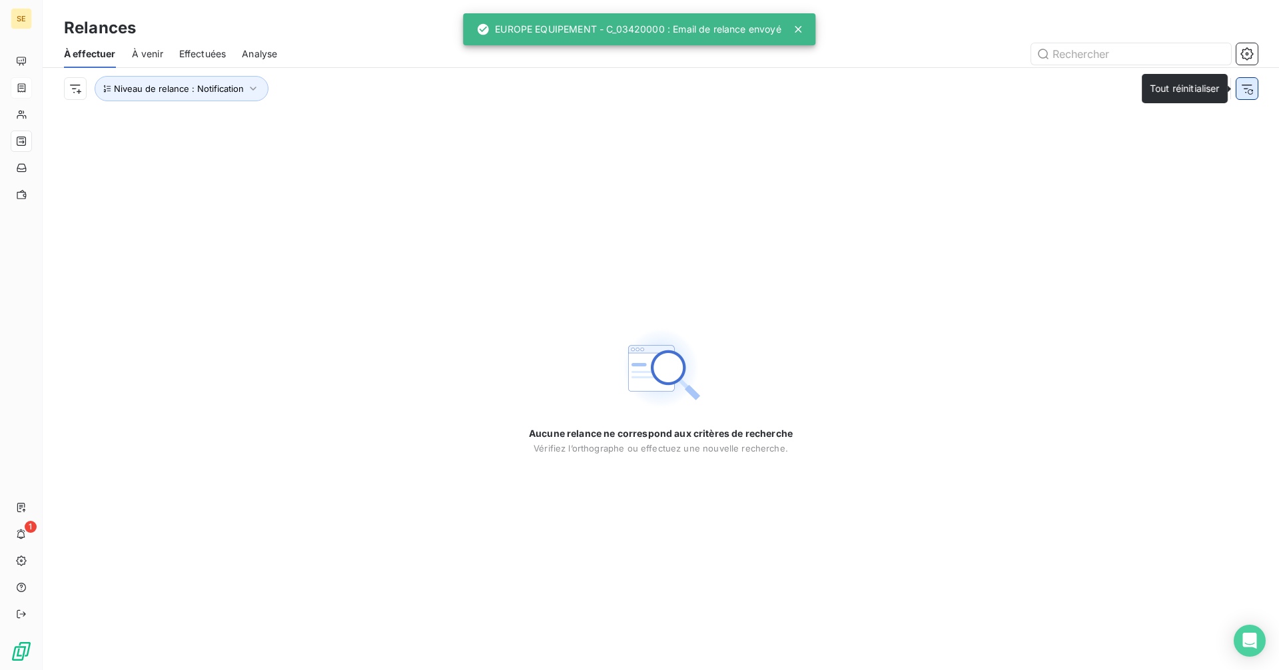
click at [1245, 85] on icon "button" at bounding box center [1247, 89] width 11 height 9
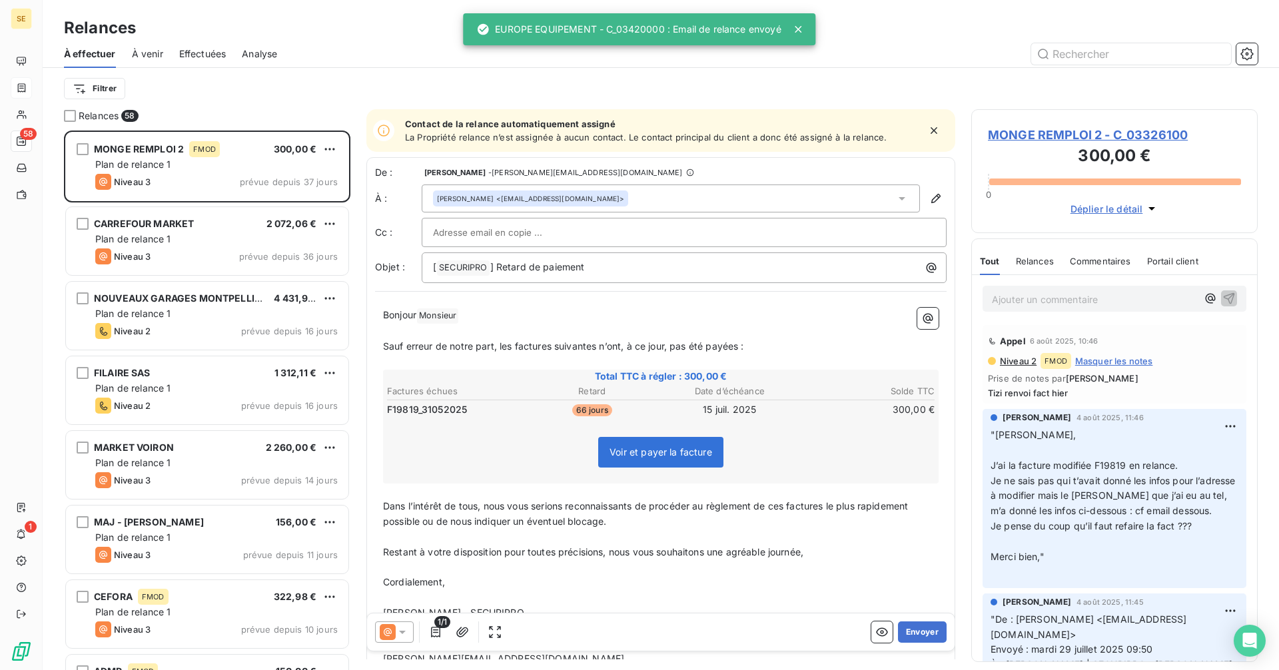
scroll to position [530, 277]
click at [89, 88] on html "SE 58 1 Relances À effectuer À venir Effectuées Analyse Filtrer Relances 58 MON…" at bounding box center [639, 335] width 1279 height 670
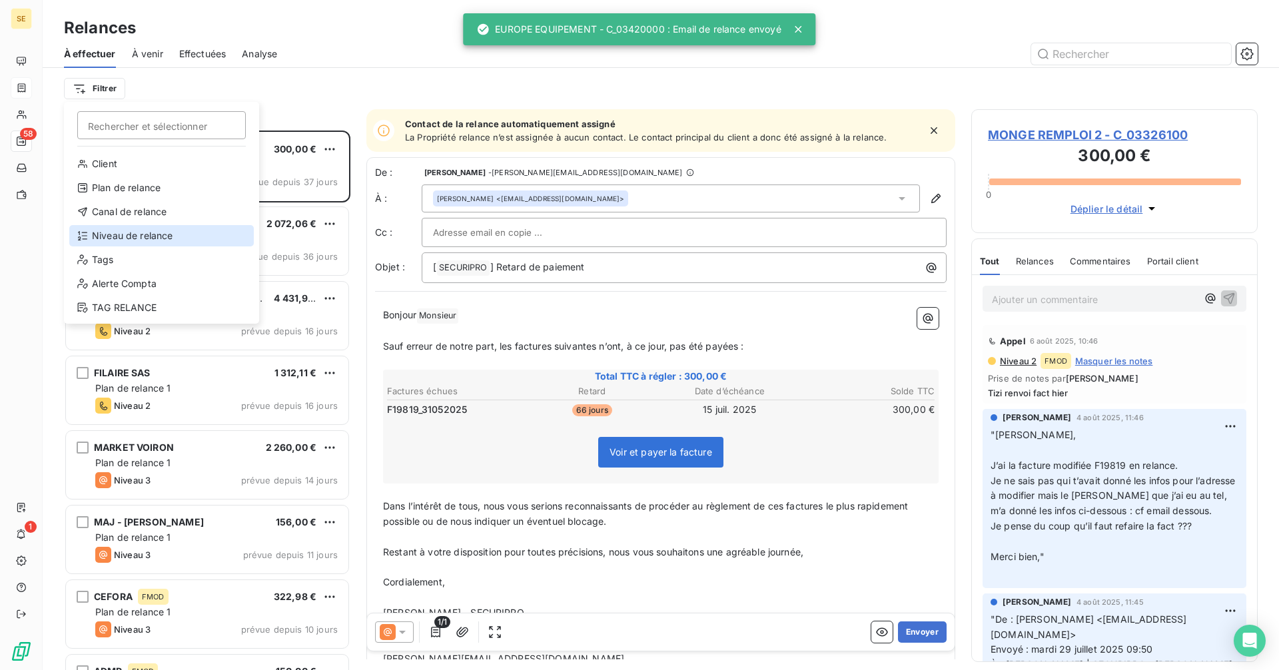
click at [119, 240] on div "Niveau de relance" at bounding box center [161, 235] width 185 height 21
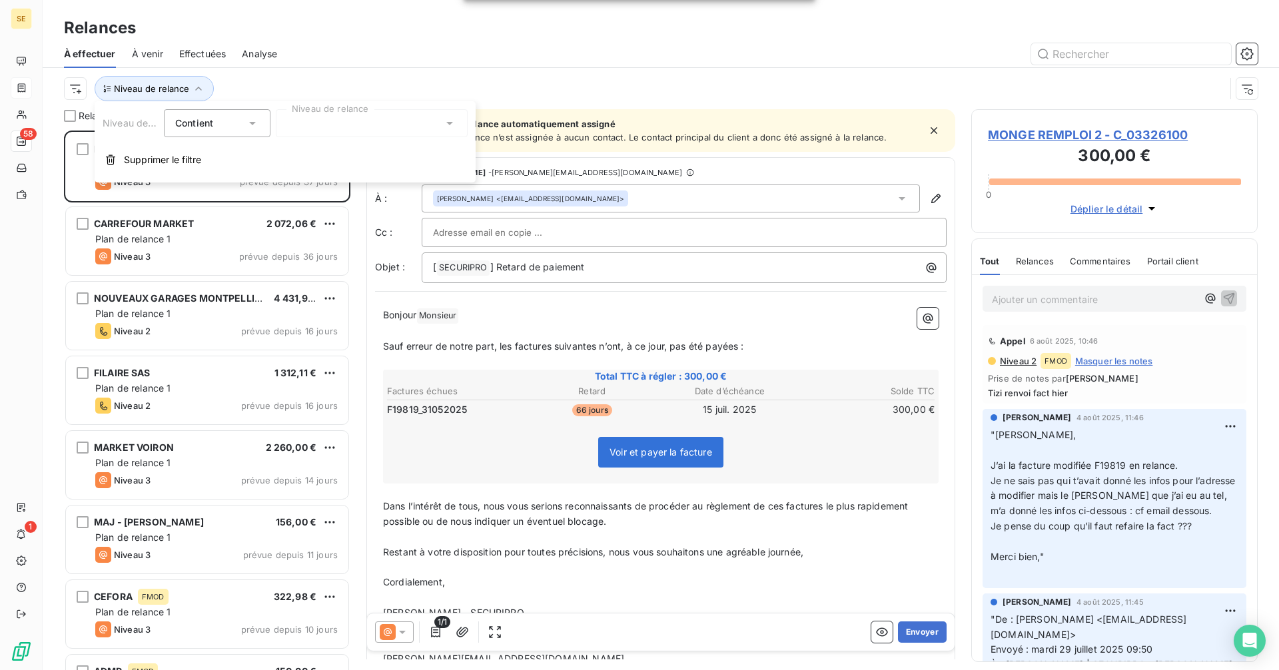
click at [342, 123] on div at bounding box center [372, 123] width 192 height 28
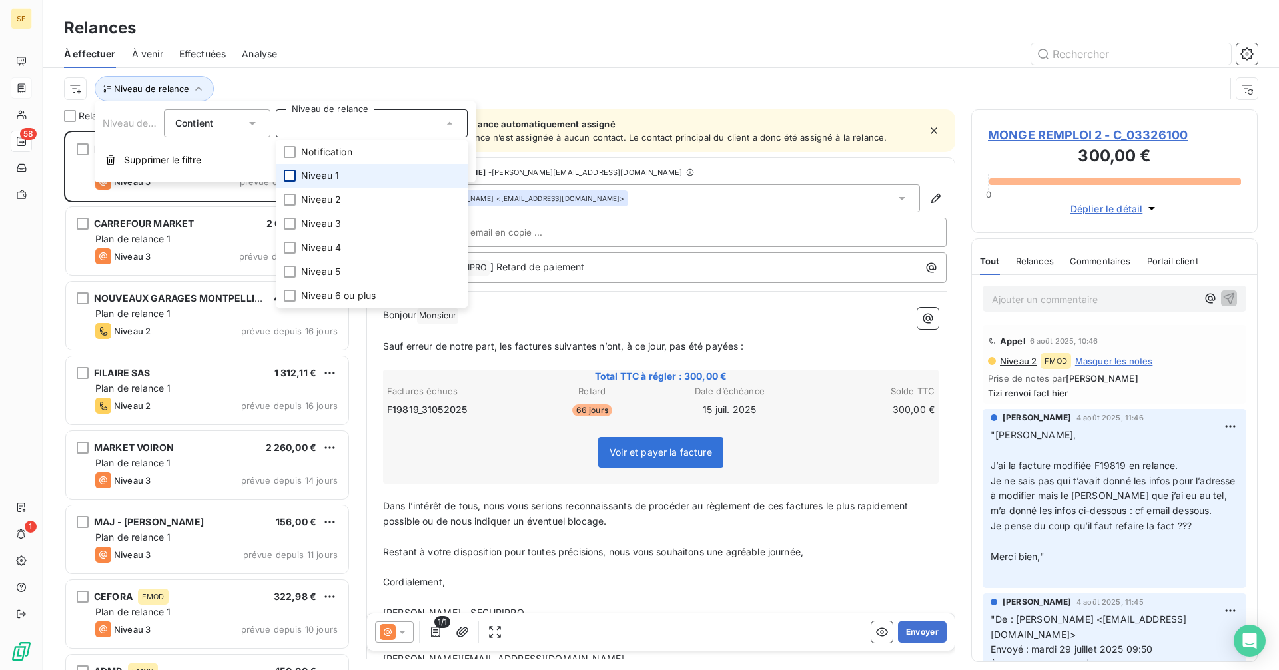
click at [292, 175] on div at bounding box center [290, 176] width 12 height 12
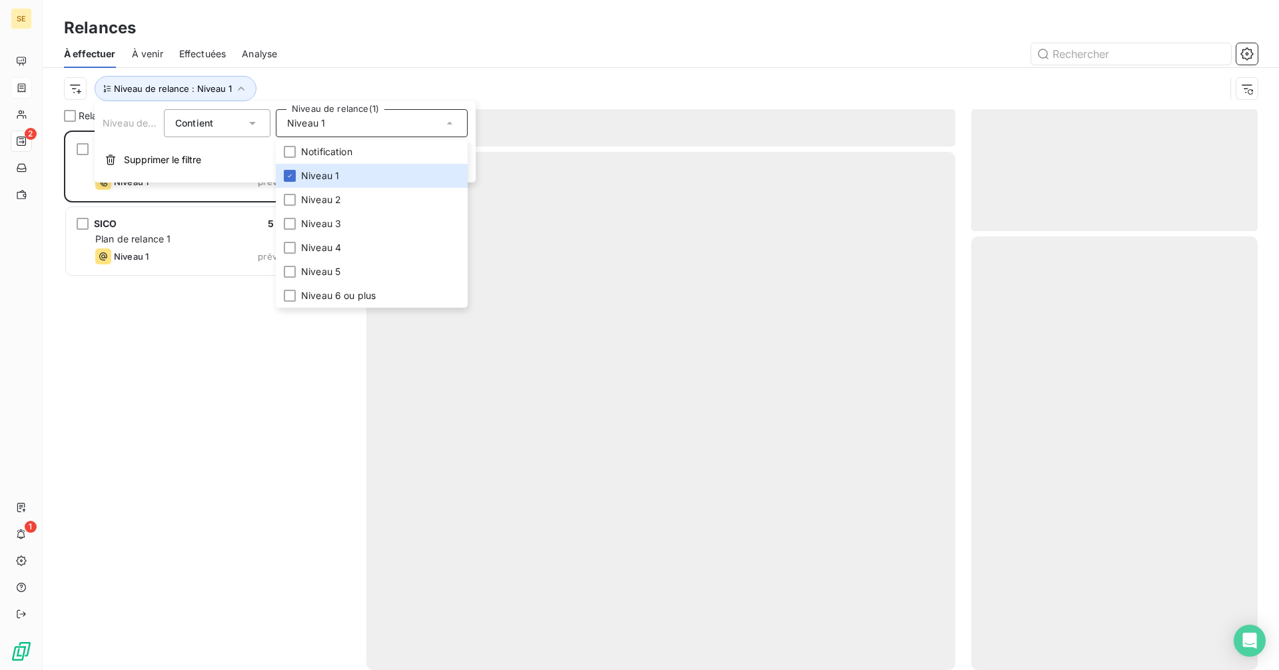
scroll to position [530, 277]
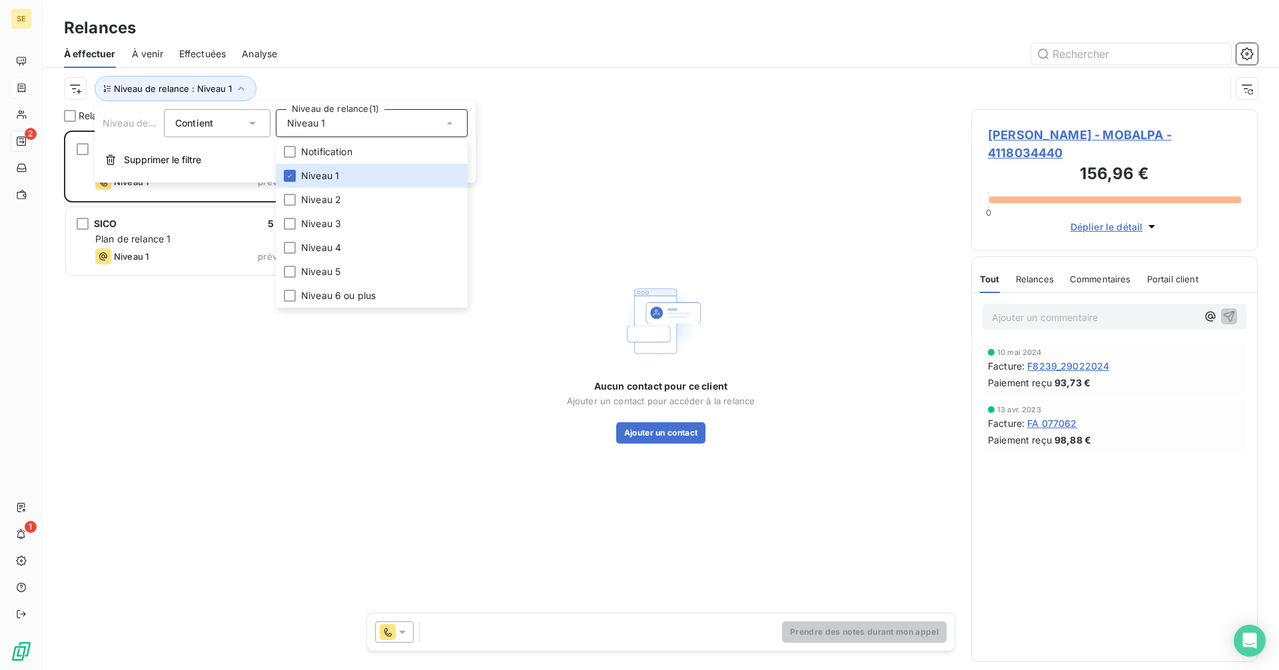
click at [585, 91] on div "Niveau de relance : Niveau 1" at bounding box center [644, 88] width 1161 height 25
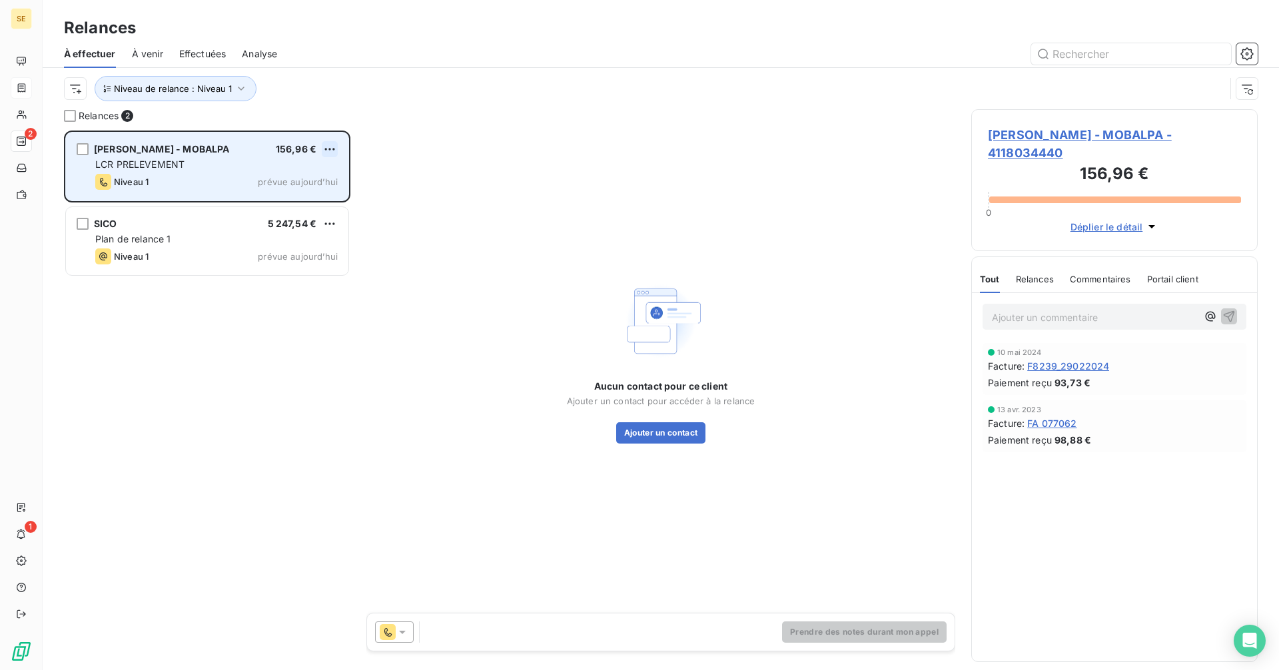
click at [327, 146] on html "SE 2 1 Relances À effectuer À venir Effectuées Analyse Niveau de relance : Nive…" at bounding box center [639, 335] width 1279 height 670
click at [290, 200] on div "Passer cette action" at bounding box center [272, 199] width 119 height 21
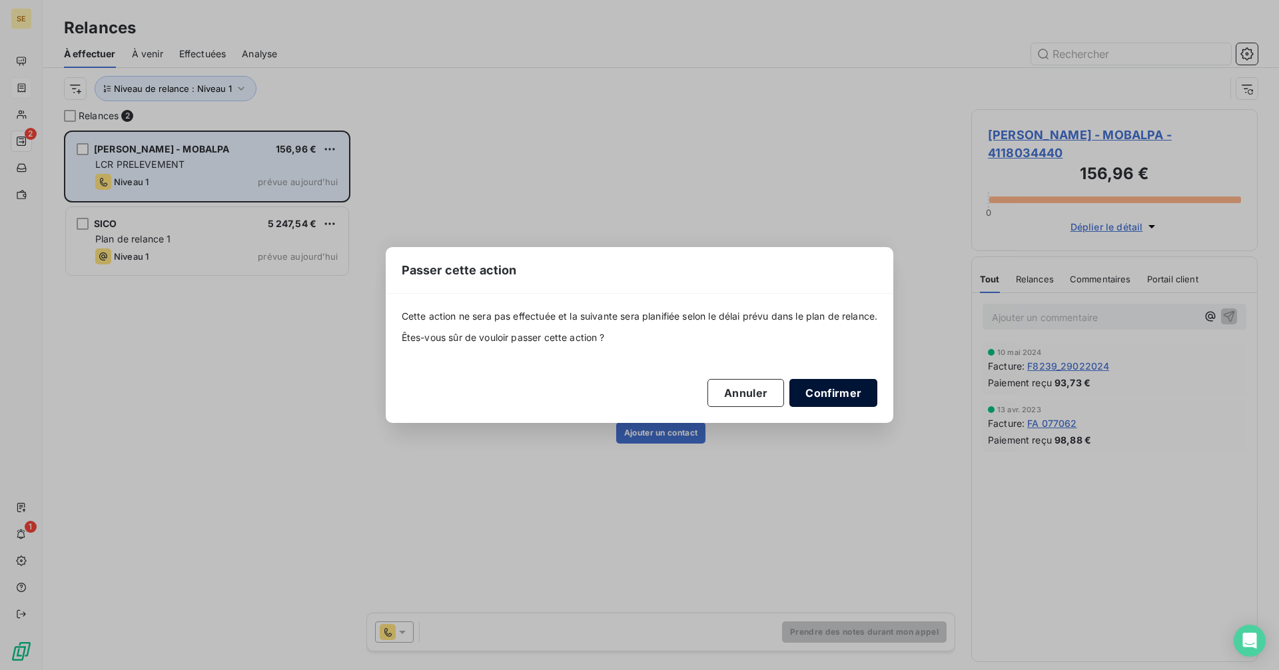
click at [844, 392] on button "Confirmer" at bounding box center [834, 393] width 88 height 28
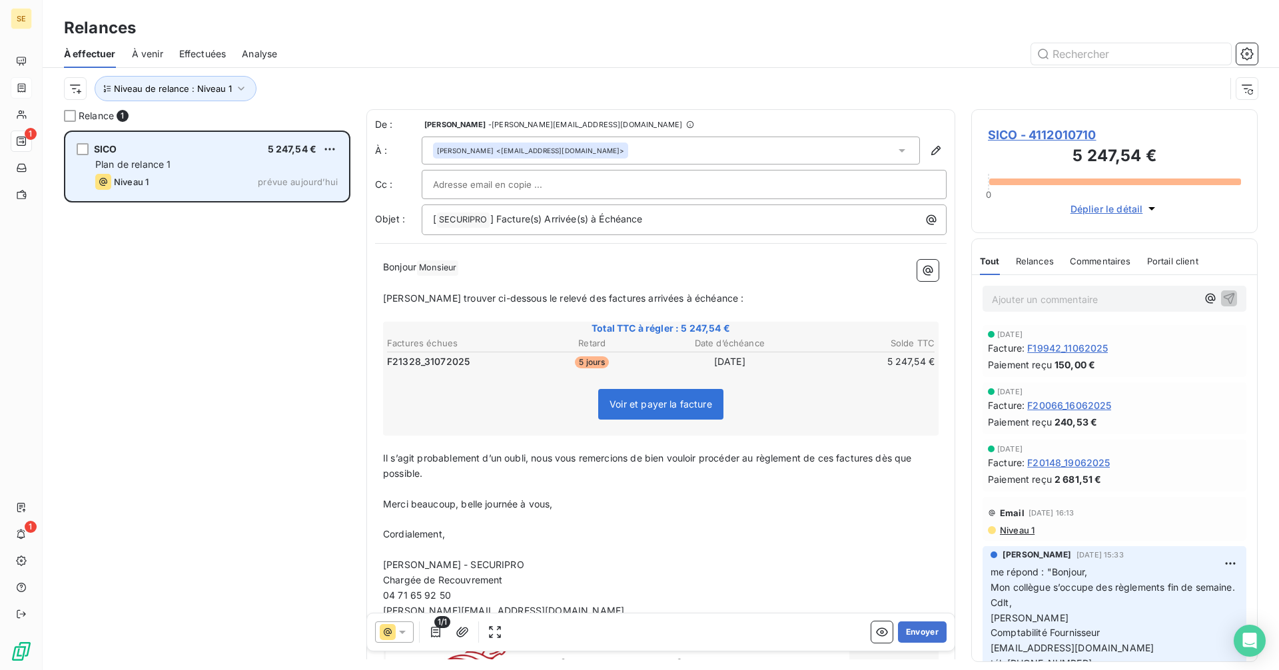
click at [624, 147] on div "[PERSON_NAME] <[EMAIL_ADDRESS][DOMAIN_NAME]>" at bounding box center [671, 151] width 498 height 28
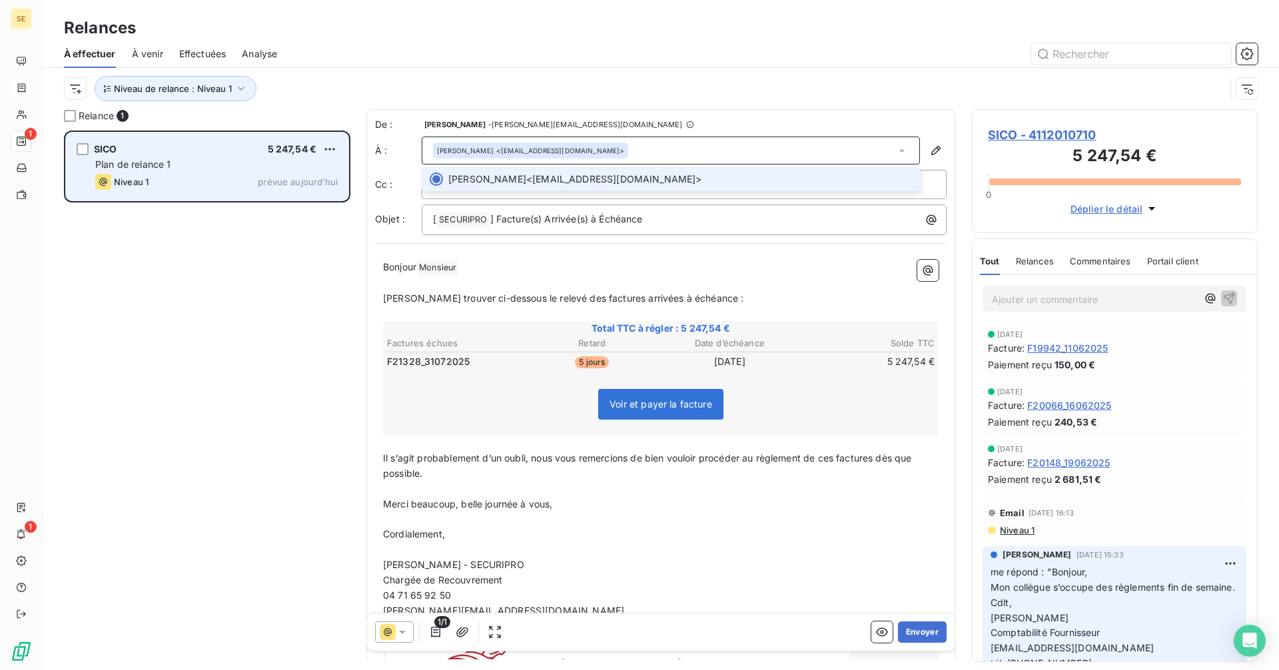
click at [624, 147] on div "[PERSON_NAME] <[EMAIL_ADDRESS][DOMAIN_NAME]>" at bounding box center [671, 151] width 498 height 28
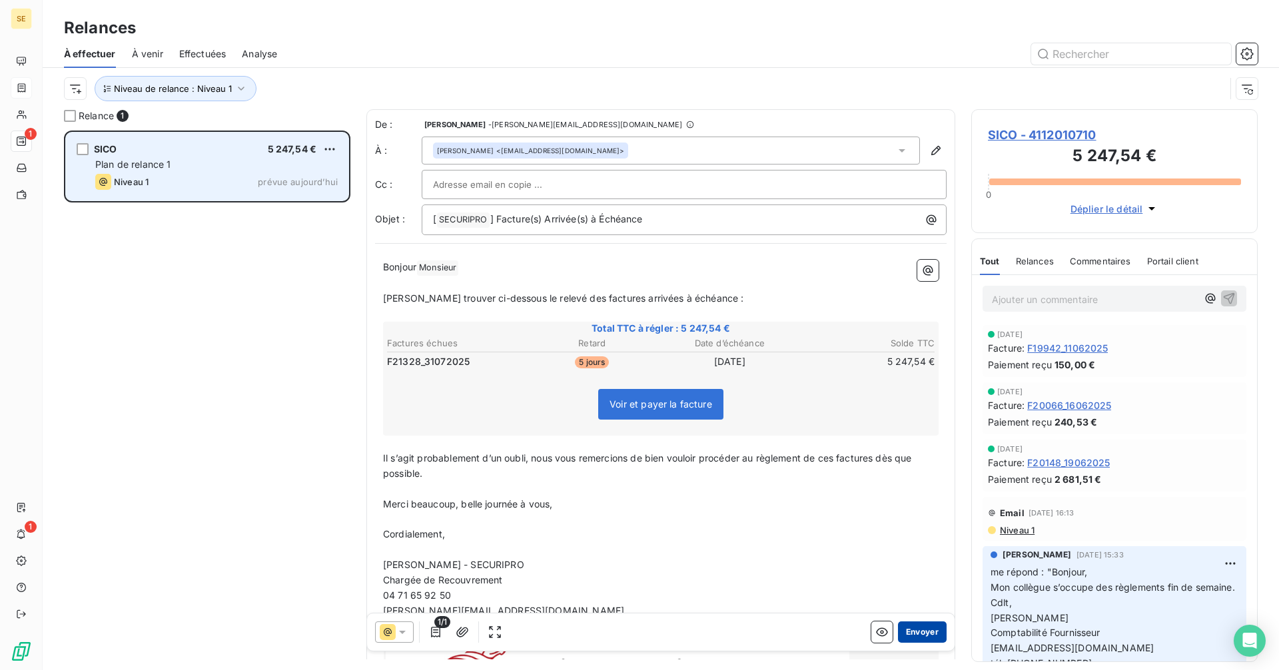
click at [904, 630] on button "Envoyer" at bounding box center [922, 632] width 49 height 21
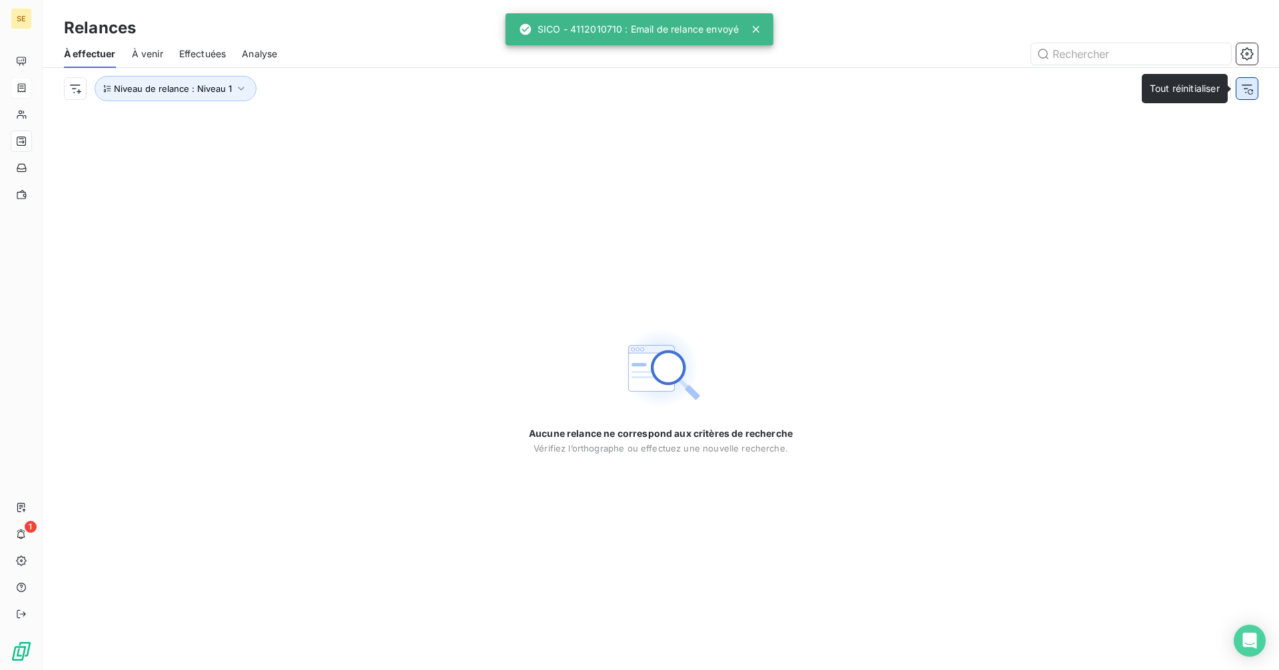
click at [1251, 90] on icon "button" at bounding box center [1250, 91] width 5 height 5
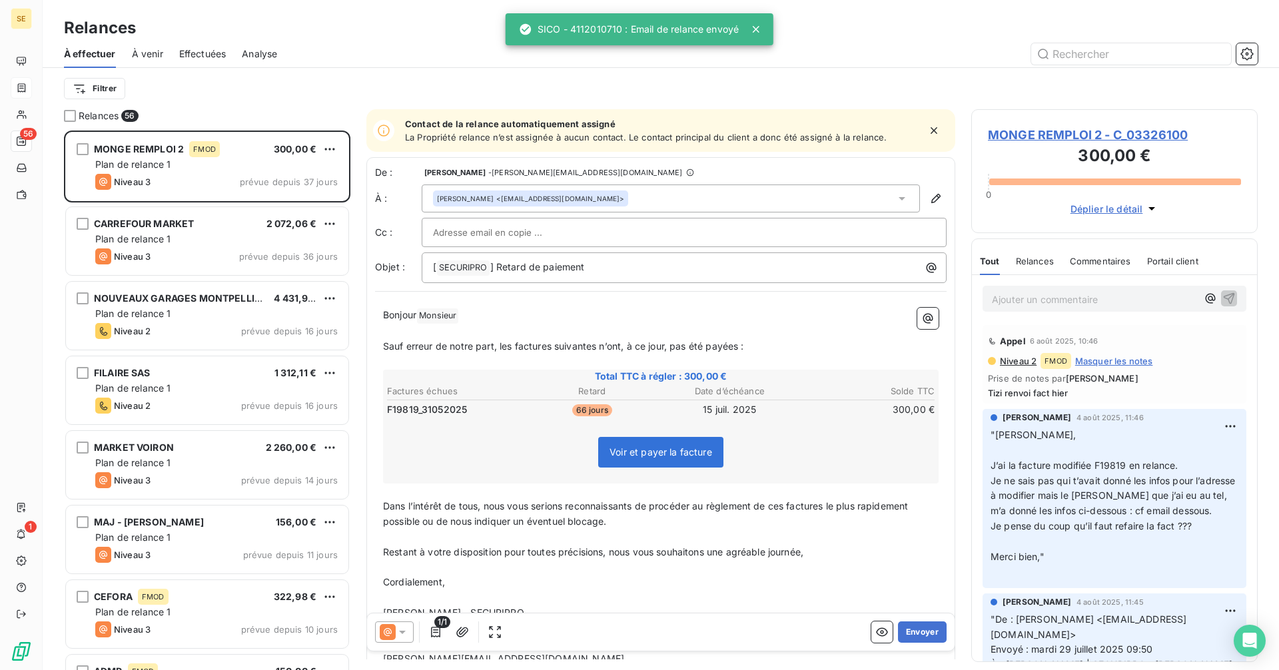
scroll to position [530, 277]
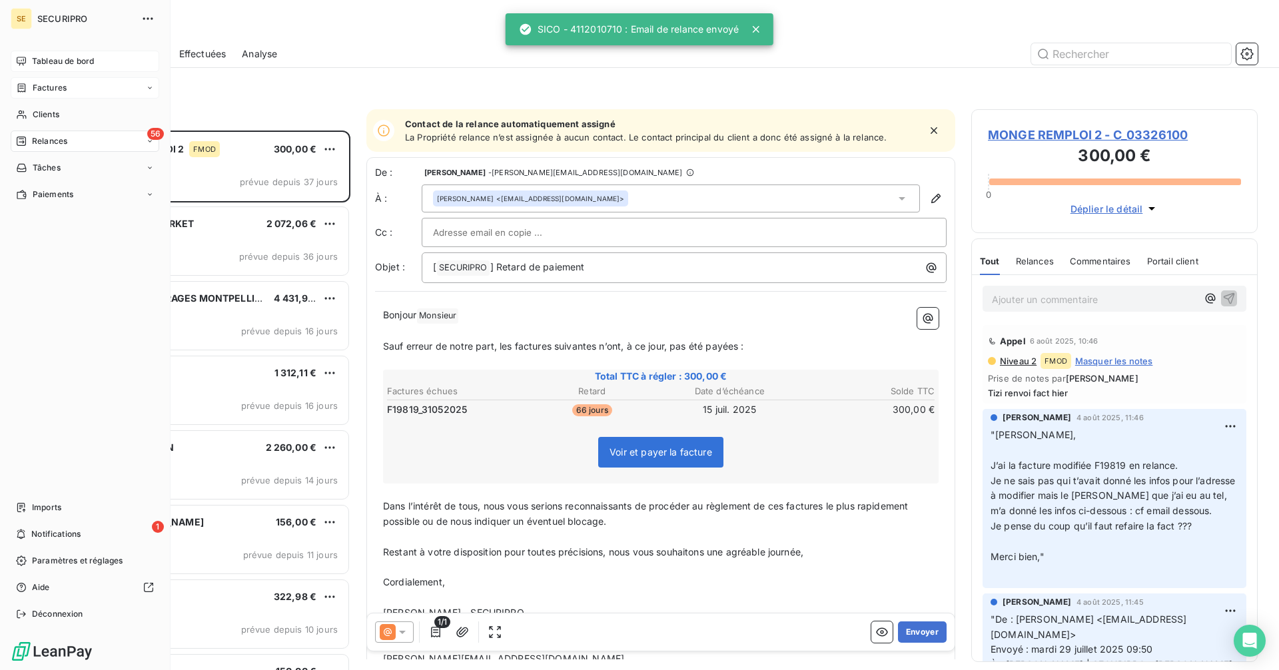
click at [32, 59] on span "Tableau de bord" at bounding box center [63, 61] width 62 height 12
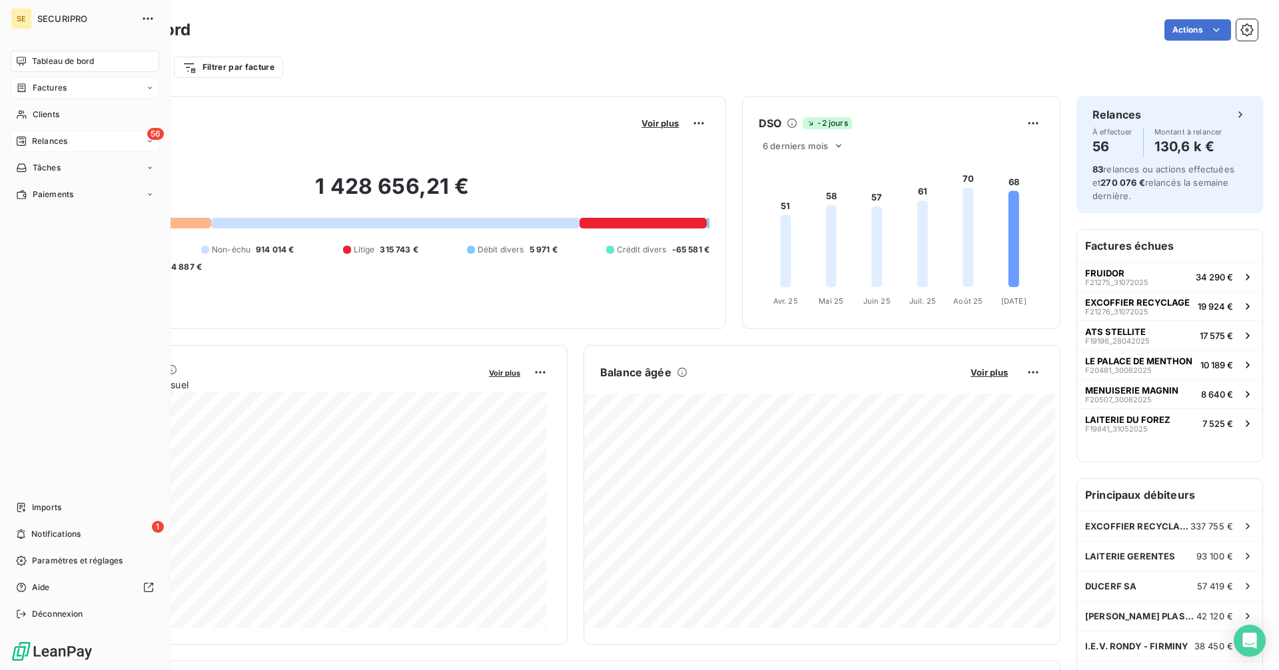
click at [29, 141] on div "Relances" at bounding box center [41, 141] width 51 height 12
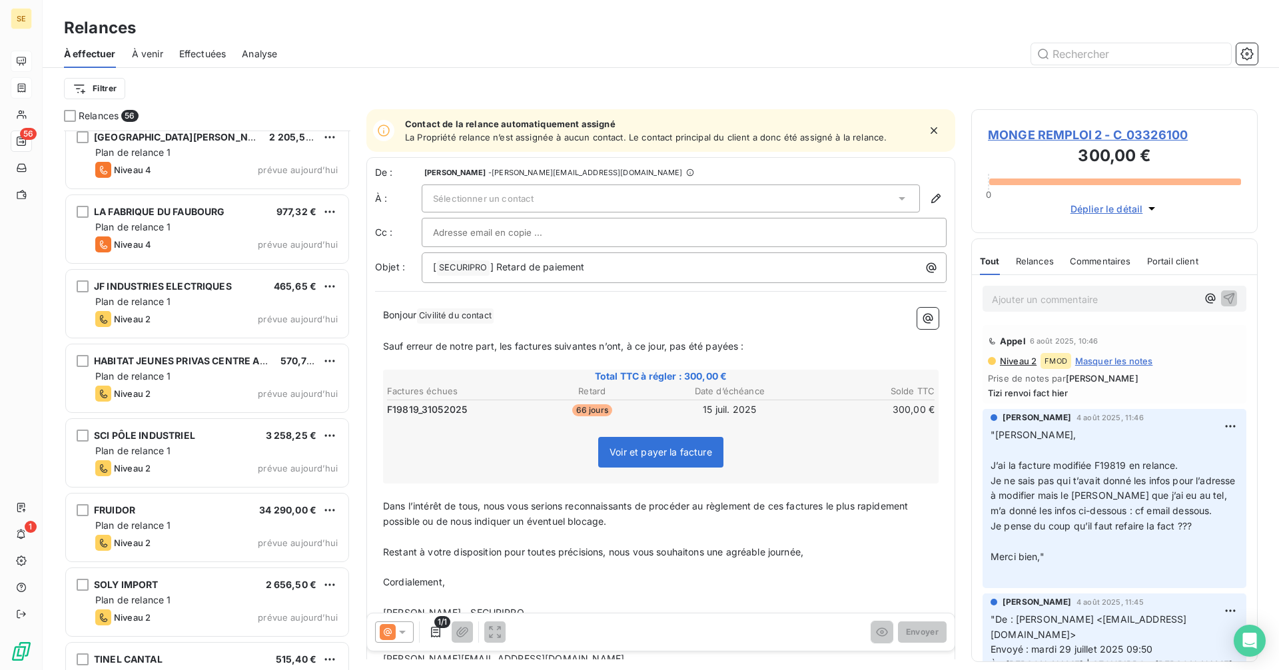
scroll to position [3640, 0]
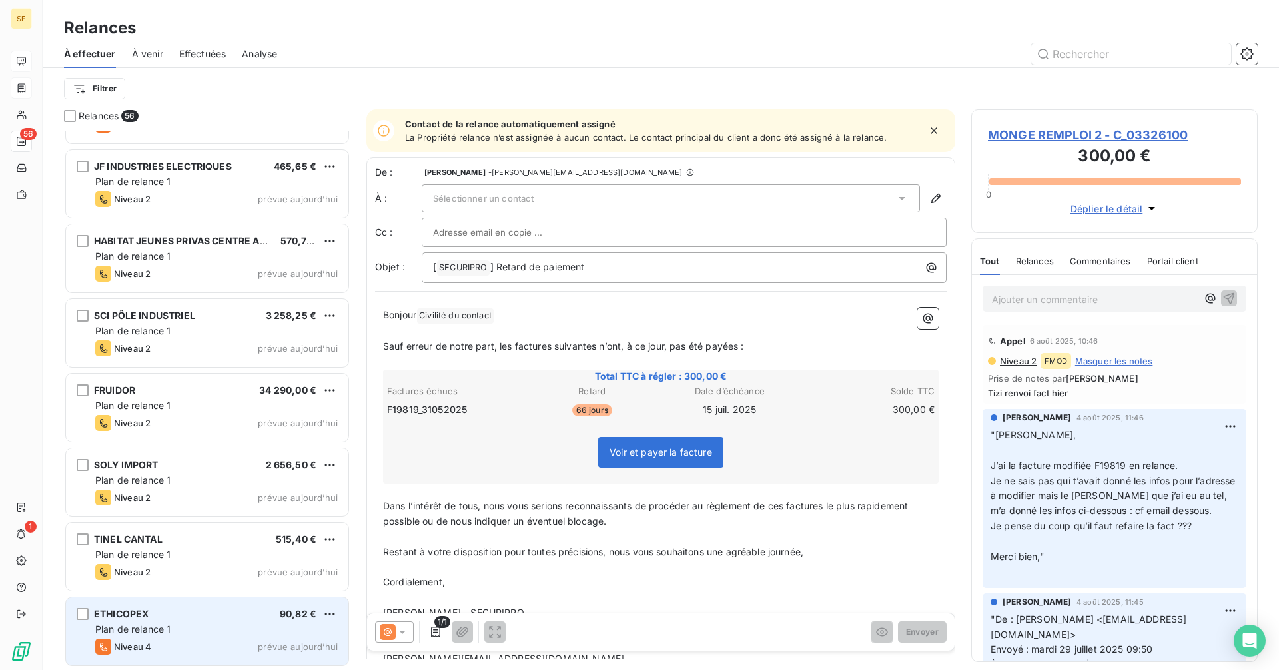
click at [219, 628] on div "Plan de relance 1" at bounding box center [216, 629] width 243 height 13
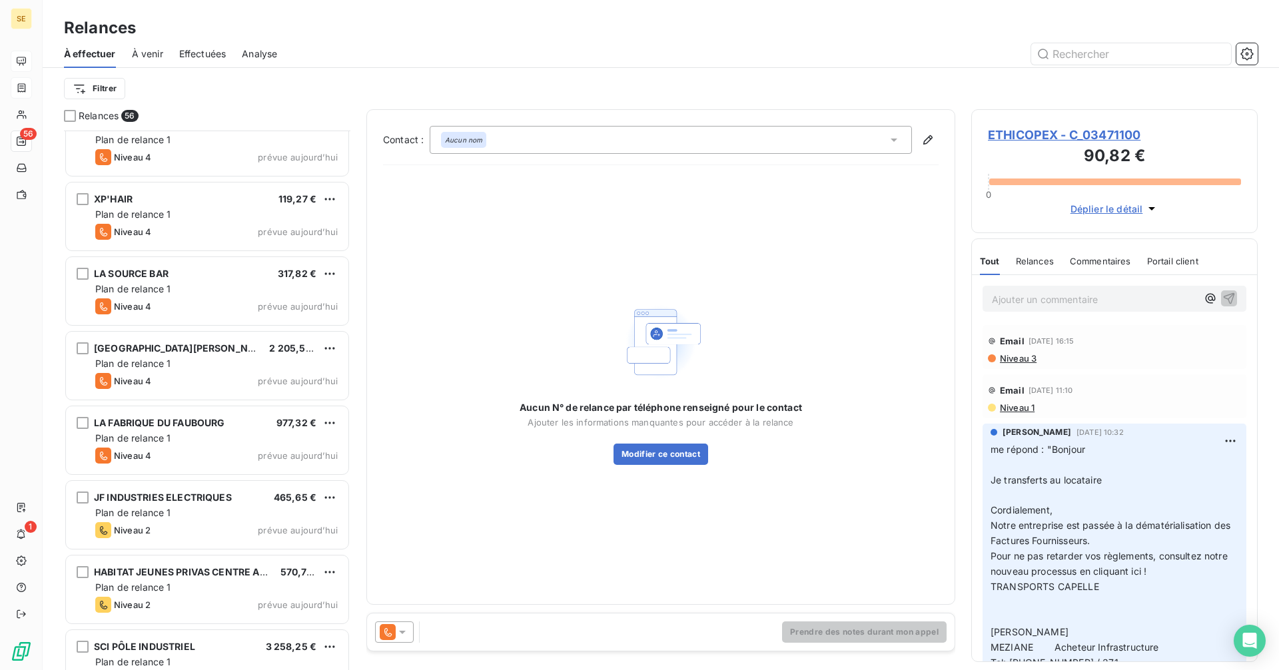
scroll to position [3507, 0]
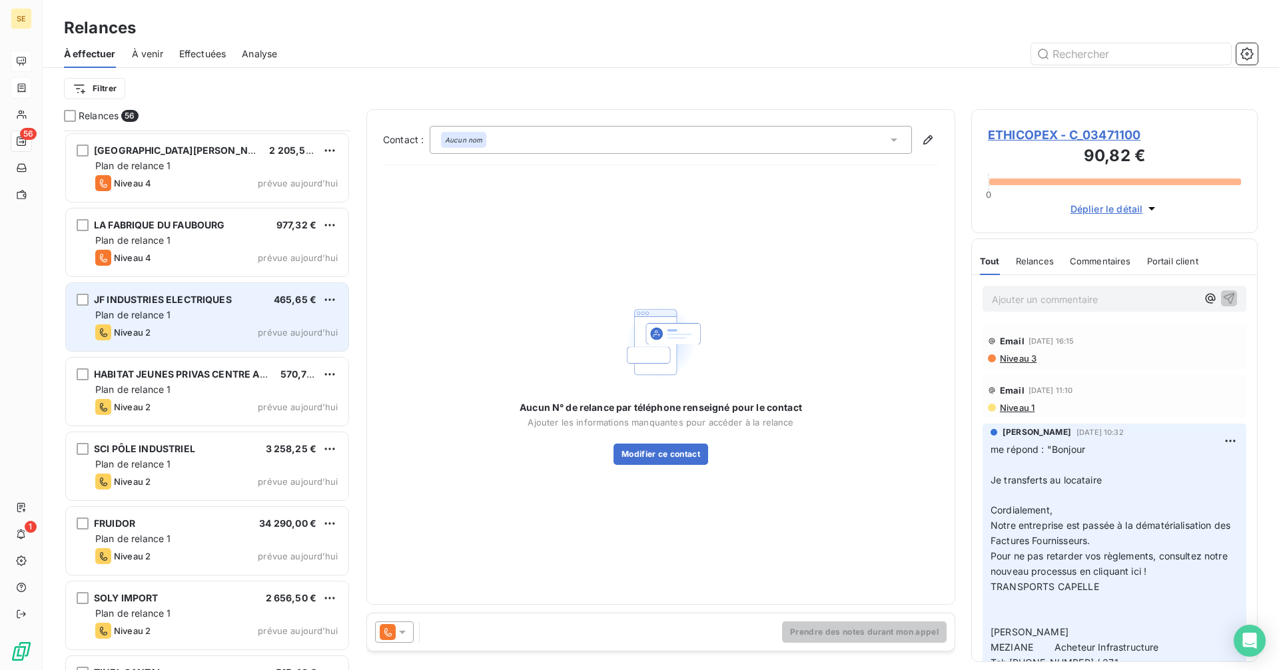
click at [181, 322] on div "JF INDUSTRIES ELECTRIQUES 465,65 € Plan de relance 1 Niveau 2 prévue [DATE]" at bounding box center [207, 317] width 283 height 68
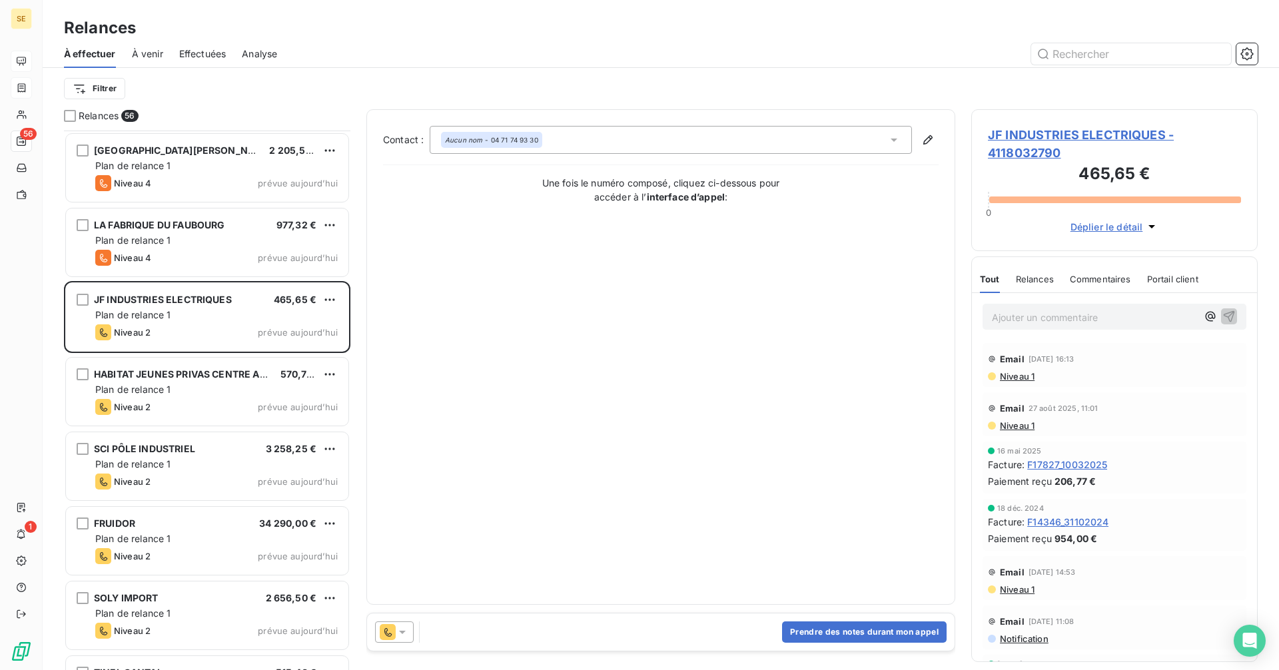
click at [406, 631] on icon at bounding box center [402, 632] width 7 height 3
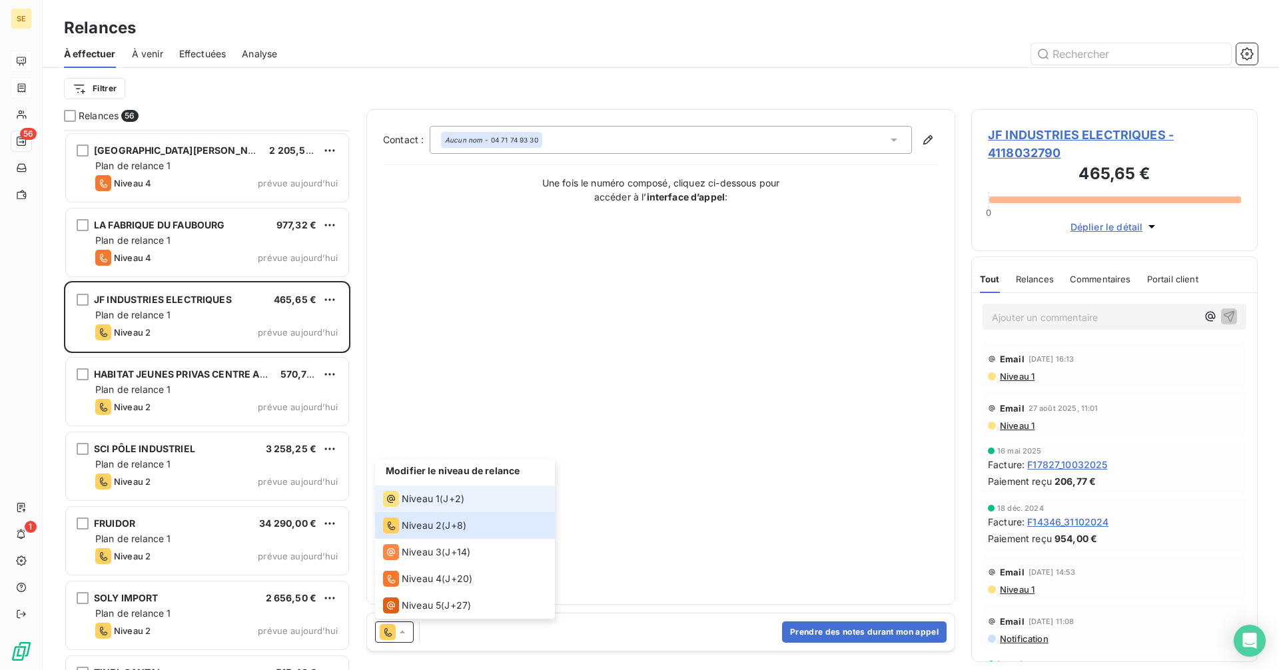
click at [434, 495] on span "Niveau 1" at bounding box center [421, 498] width 38 height 13
